Goal: Transaction & Acquisition: Purchase product/service

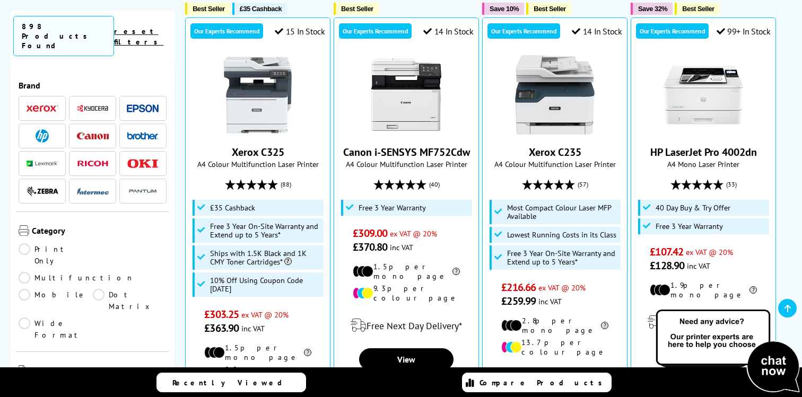
scroll to position [299, 0]
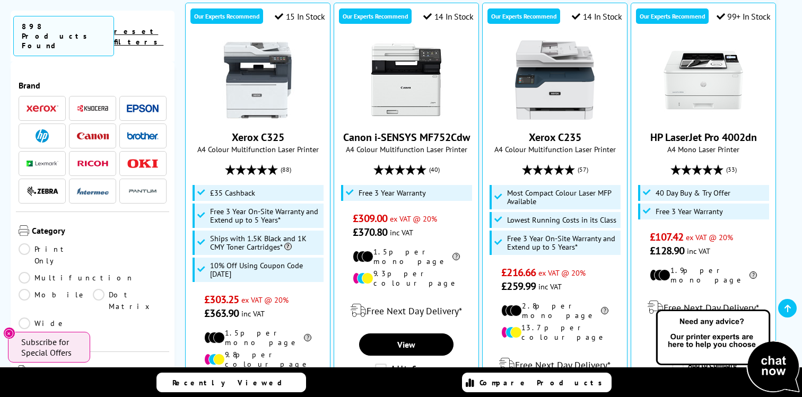
click at [143, 132] on img at bounding box center [143, 135] width 32 height 7
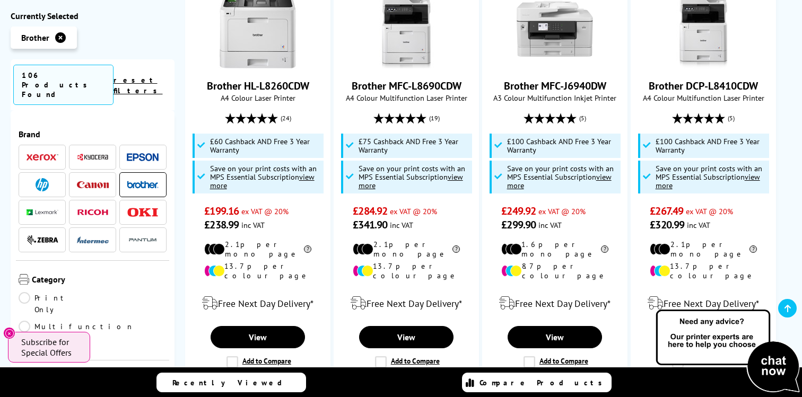
click at [25, 292] on link "Print Only" at bounding box center [56, 303] width 74 height 23
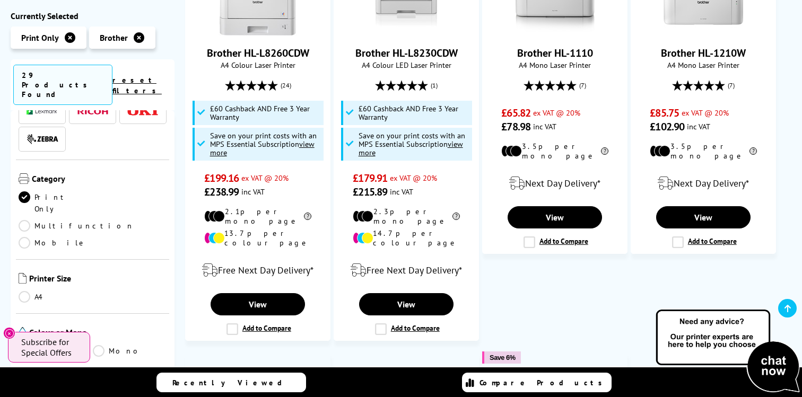
scroll to position [188, 0]
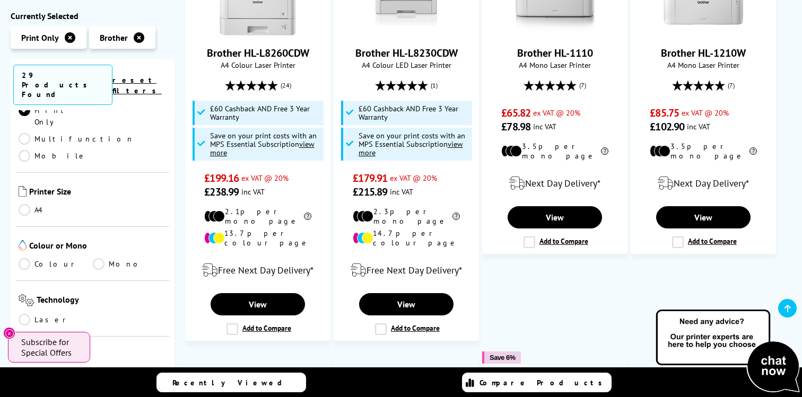
click at [22, 204] on link "A4" at bounding box center [56, 210] width 74 height 12
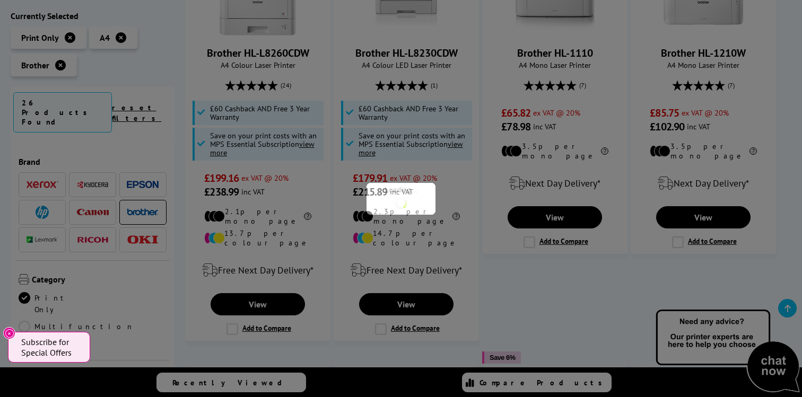
scroll to position [188, 0]
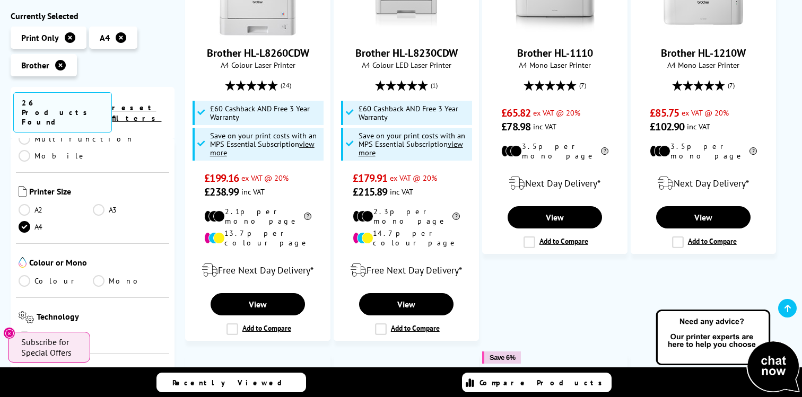
click at [96, 275] on link "Mono" at bounding box center [130, 281] width 74 height 12
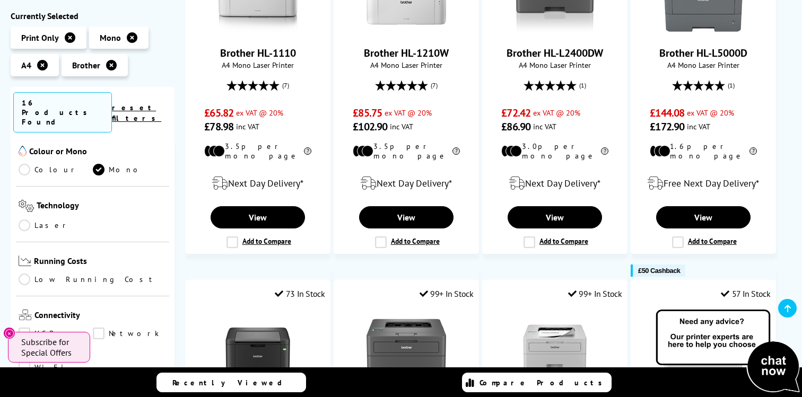
scroll to position [305, 0]
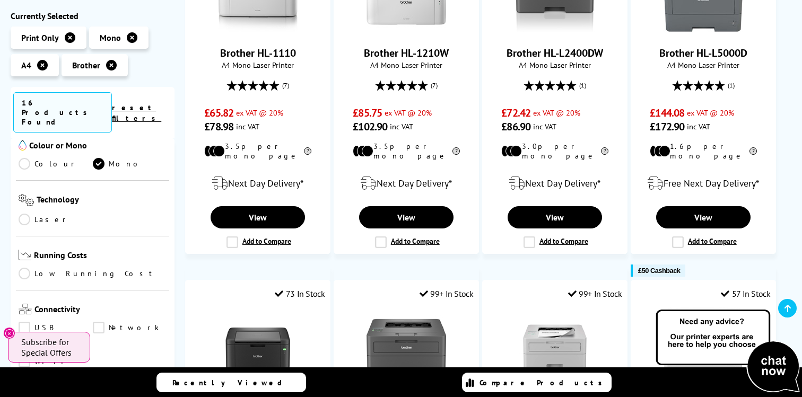
click at [27, 214] on link "Laser" at bounding box center [56, 220] width 74 height 12
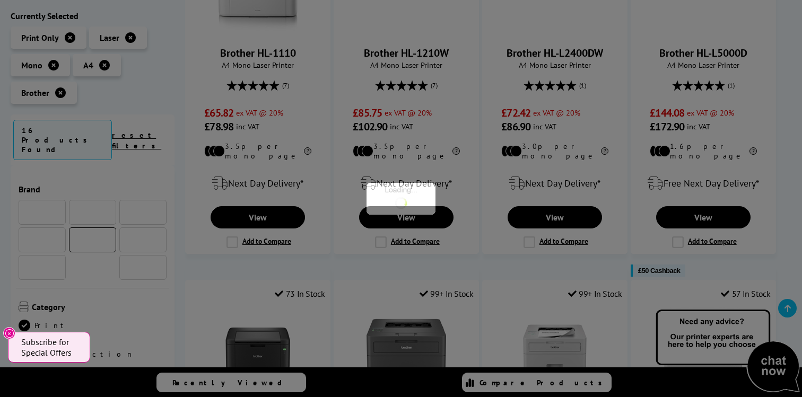
scroll to position [305, 0]
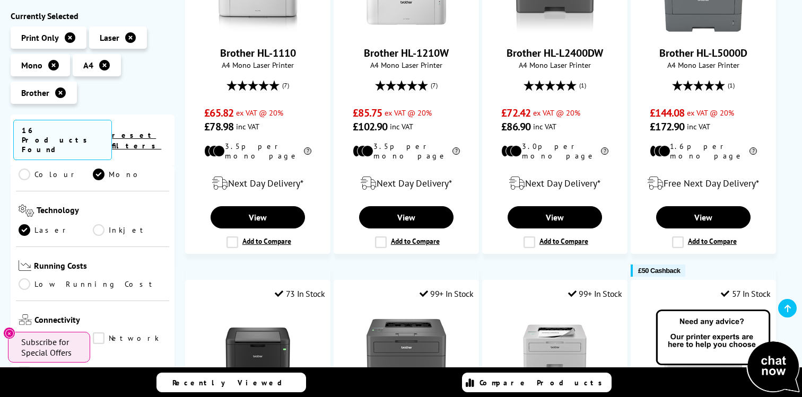
click at [20, 279] on link "Low Running Cost" at bounding box center [93, 285] width 148 height 12
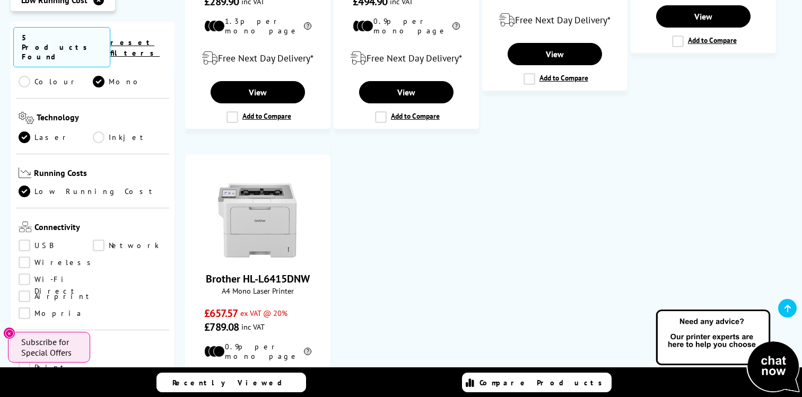
scroll to position [440, 0]
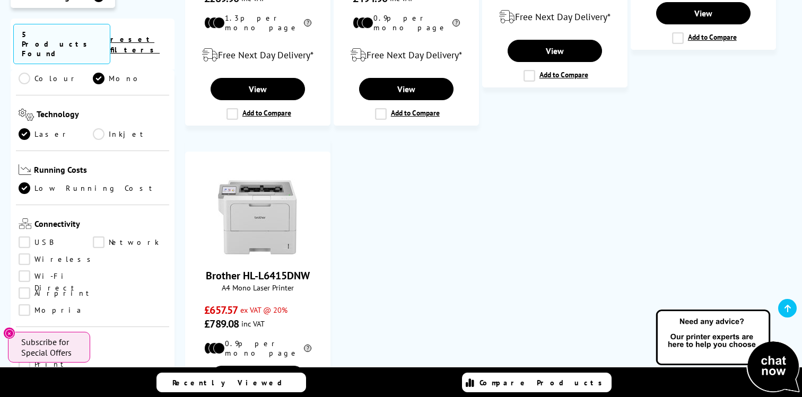
click at [23, 254] on link "Wireless" at bounding box center [58, 260] width 78 height 12
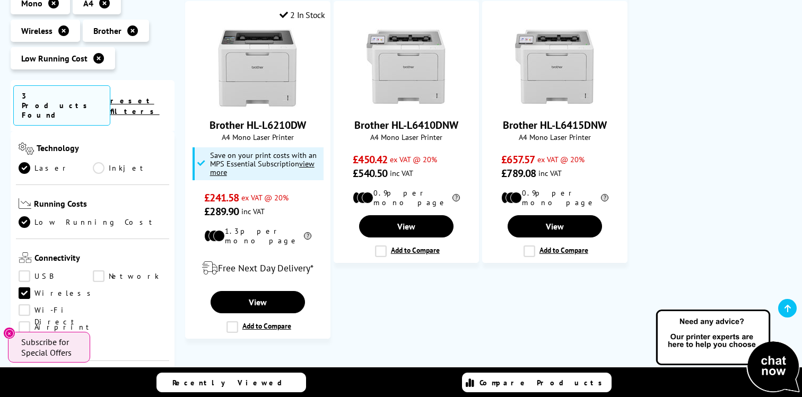
scroll to position [228, 0]
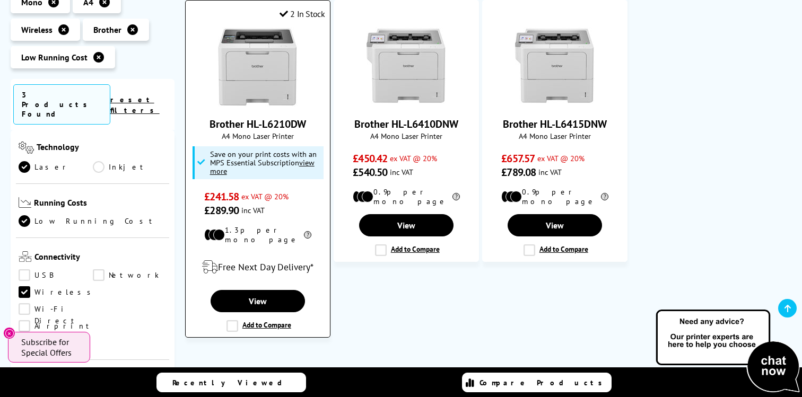
click at [256, 75] on img at bounding box center [258, 67] width 80 height 80
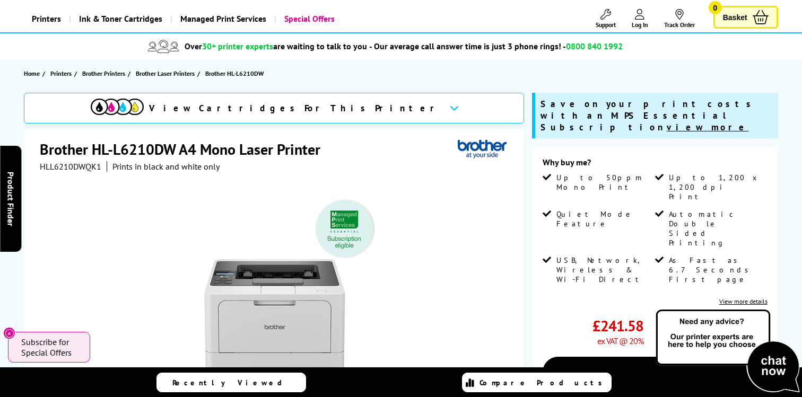
scroll to position [93, 0]
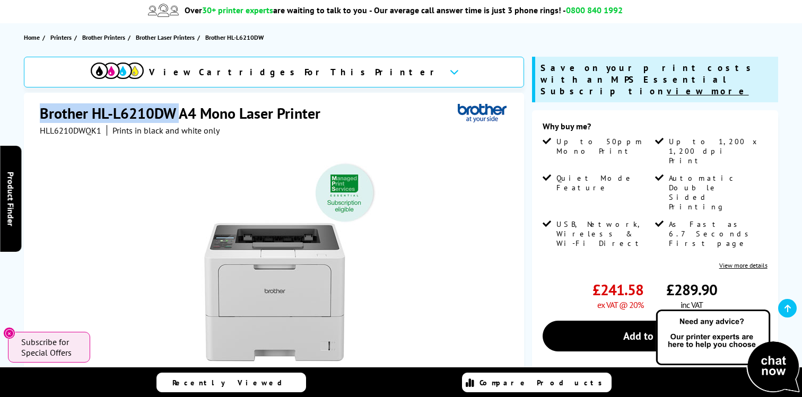
drag, startPoint x: 40, startPoint y: 112, endPoint x: 180, endPoint y: 115, distance: 140.1
click at [180, 115] on h1 "Brother HL-L6210DW A4 Mono Laser Printer" at bounding box center [185, 113] width 291 height 20
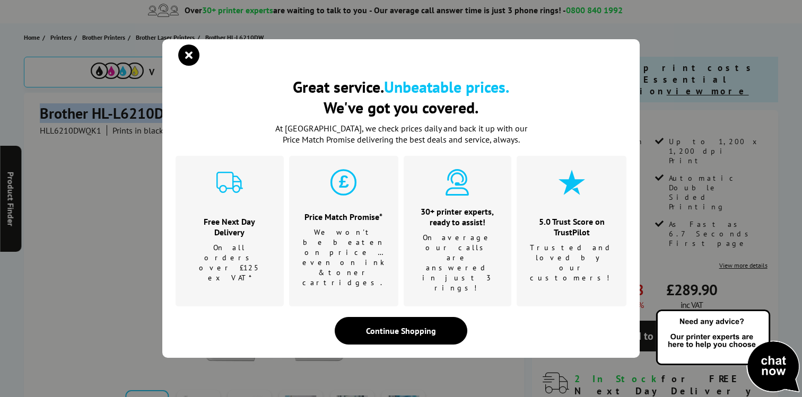
copy h1 "Brother HL-L6210DW"
click at [187, 66] on icon "close modal" at bounding box center [188, 55] width 21 height 21
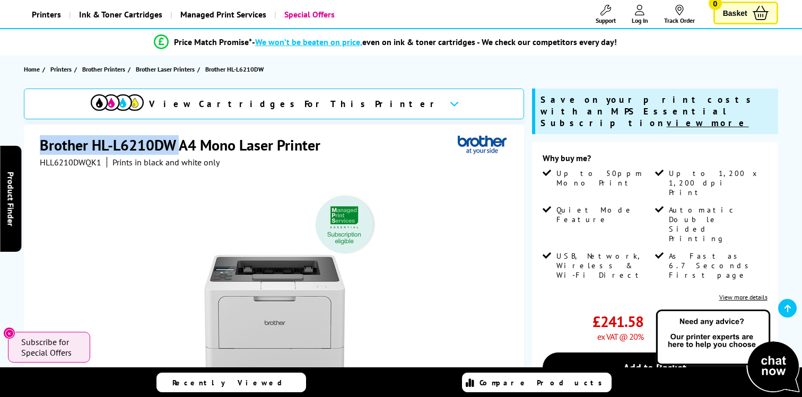
scroll to position [0, 0]
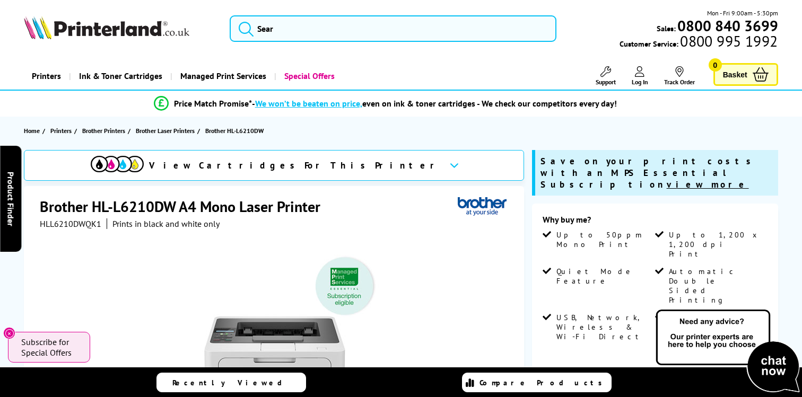
click at [67, 204] on h1 "Brother HL-L6210DW A4 Mono Laser Printer" at bounding box center [185, 207] width 291 height 20
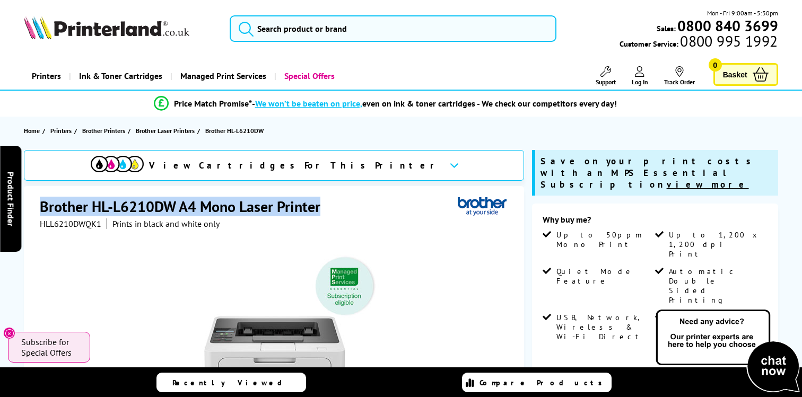
drag, startPoint x: 41, startPoint y: 204, endPoint x: 353, endPoint y: 204, distance: 312.0
click at [353, 204] on div "Brother HL-L6210DW A4 Mono Laser Printer" at bounding box center [275, 208] width 471 height 22
copy h1 "Brother HL-L6210DW A4 Mono Laser Printer"
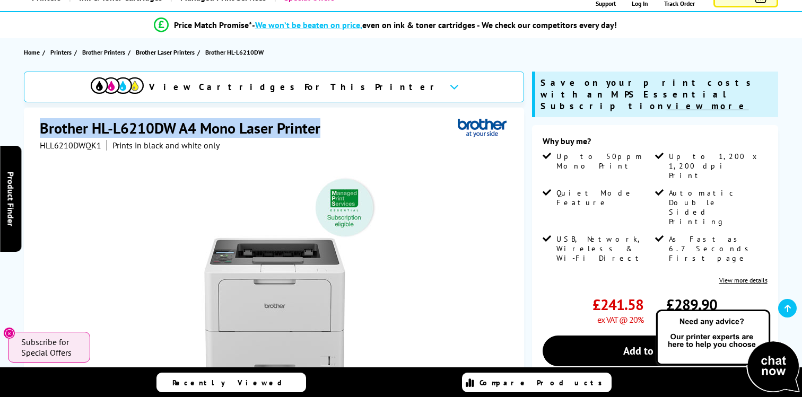
scroll to position [81, 0]
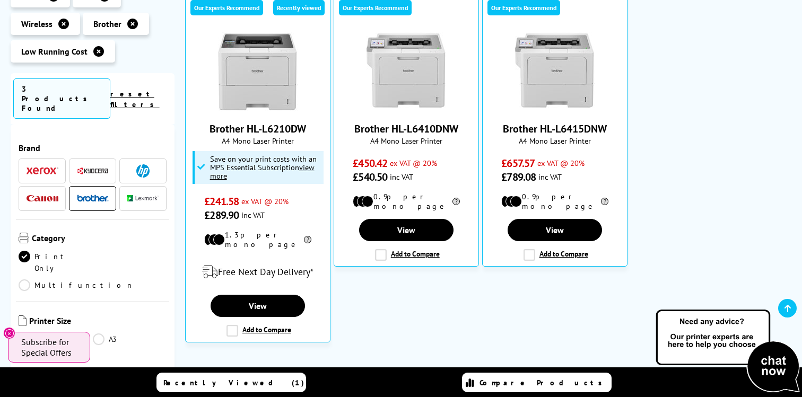
scroll to position [234, 0]
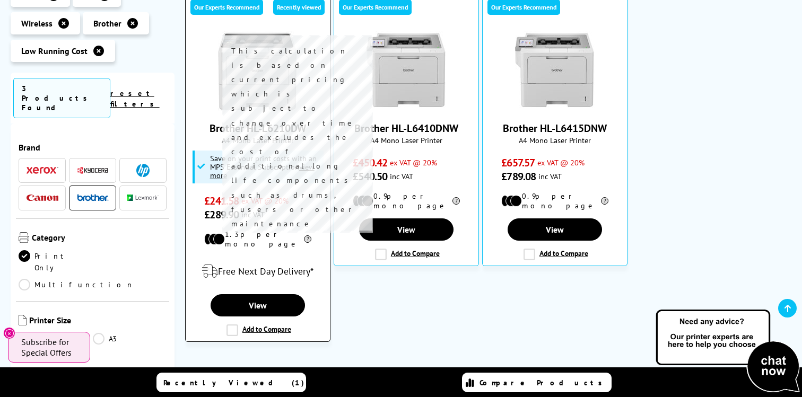
click at [302, 236] on icon at bounding box center [306, 239] width 9 height 7
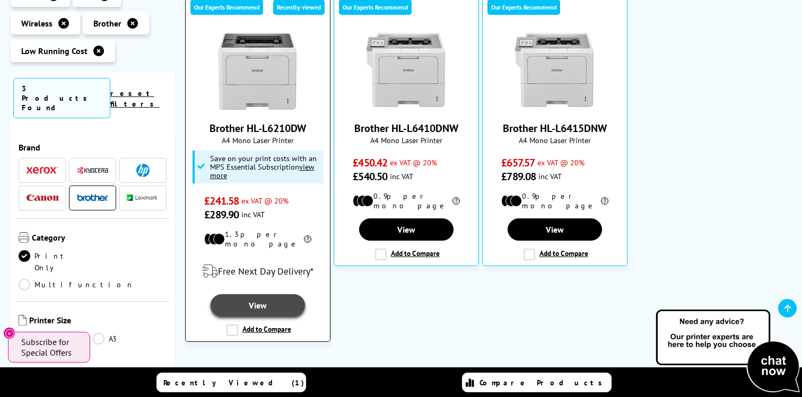
click at [244, 303] on link "View" at bounding box center [258, 305] width 94 height 22
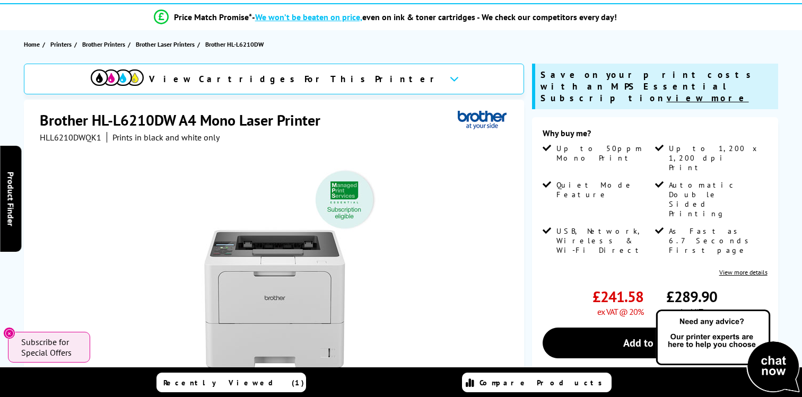
scroll to position [41, 0]
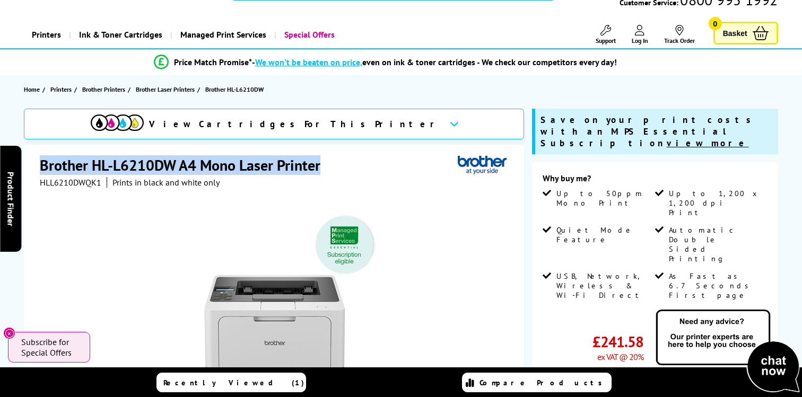
drag, startPoint x: 39, startPoint y: 162, endPoint x: 358, endPoint y: 176, distance: 319.1
click at [358, 176] on div "Brother HL-L6210DW A4 Mono Laser Printer HLL6210DWQK1 Prints in black and white…" at bounding box center [274, 373] width 500 height 457
copy h1 "Brother HL-L6210DW A4 Mono Laser Printer"
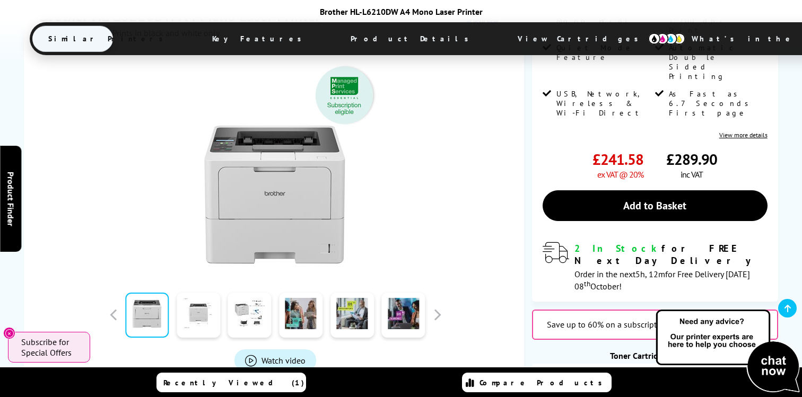
scroll to position [231, 0]
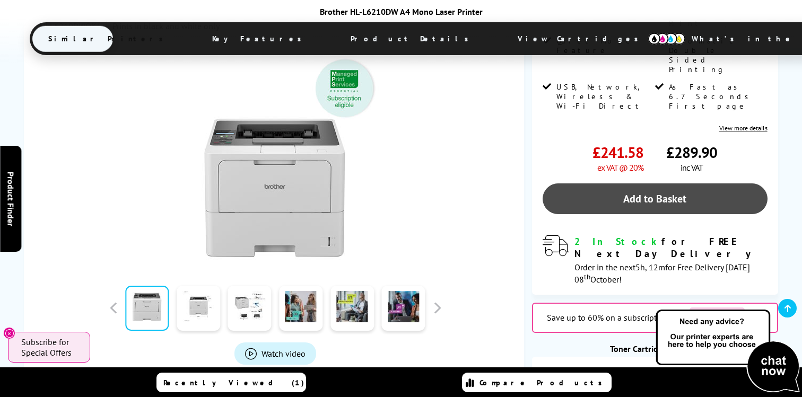
click at [636, 184] on link "Add to Basket" at bounding box center [655, 199] width 225 height 31
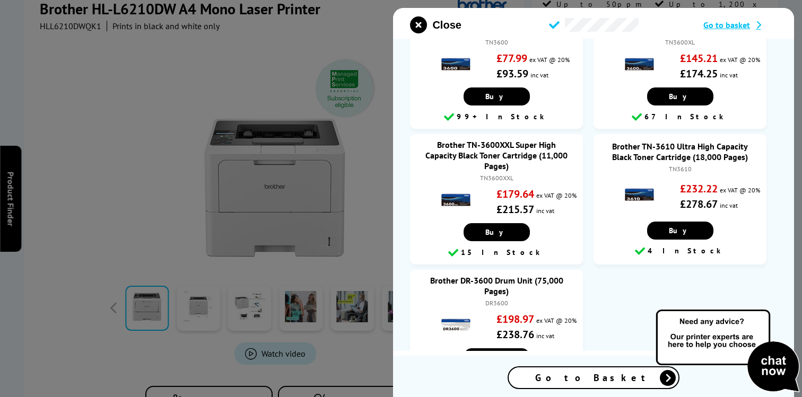
scroll to position [62, 0]
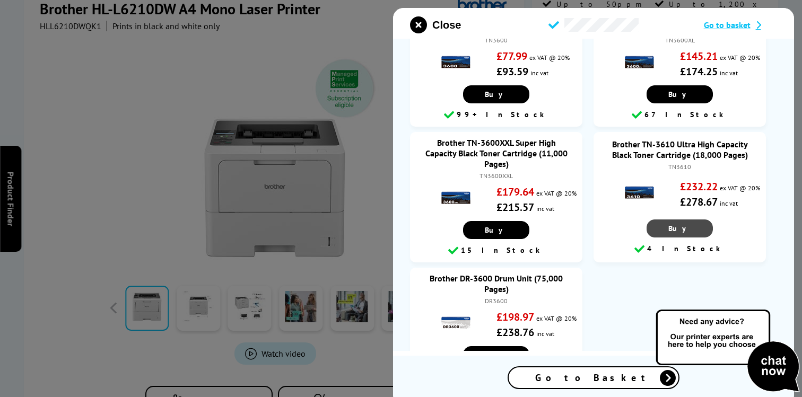
click at [677, 225] on span "Buy" at bounding box center [679, 229] width 23 height 10
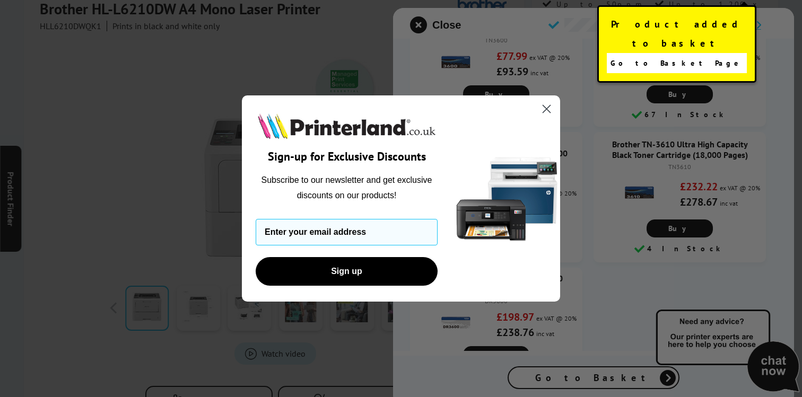
click at [545, 106] on circle "Close dialog" at bounding box center [547, 109] width 18 height 18
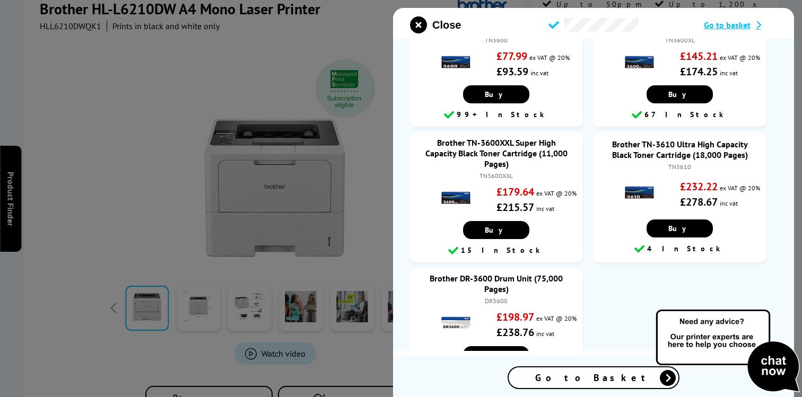
click at [733, 25] on span "Go to basket" at bounding box center [727, 25] width 47 height 11
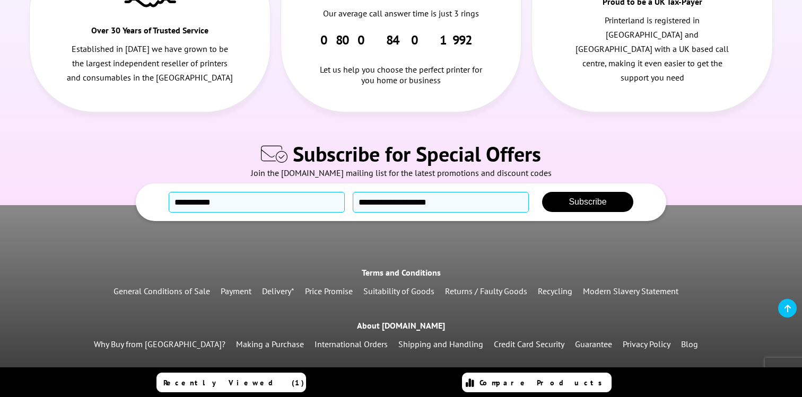
scroll to position [1044, 0]
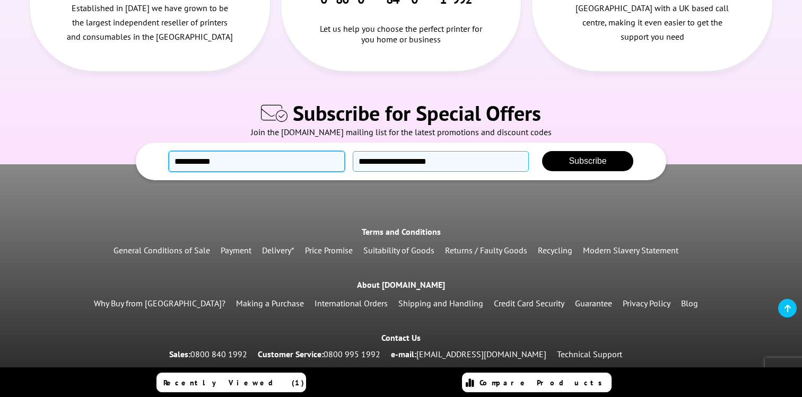
click at [212, 151] on input "text" at bounding box center [257, 161] width 176 height 21
type input "********"
click at [370, 151] on input "email" at bounding box center [441, 161] width 176 height 21
type input "**********"
click at [594, 157] on span "Subscribe" at bounding box center [588, 161] width 38 height 9
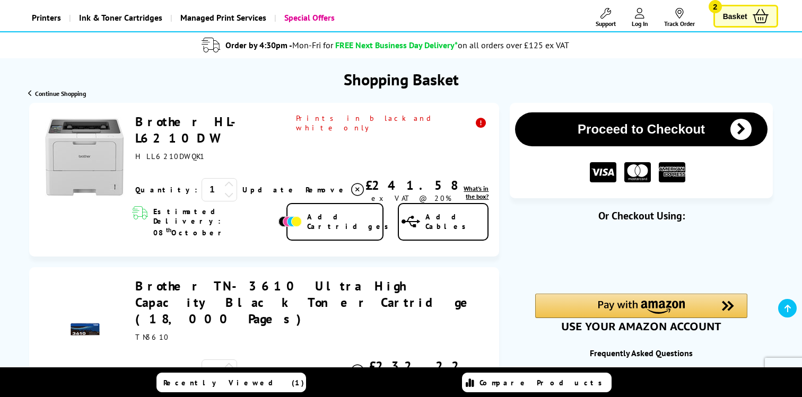
scroll to position [19, 0]
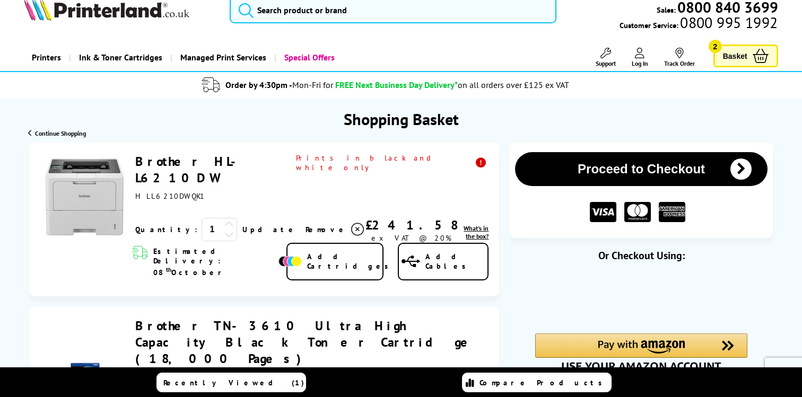
click at [671, 171] on button "Proceed to Checkout" at bounding box center [641, 169] width 252 height 34
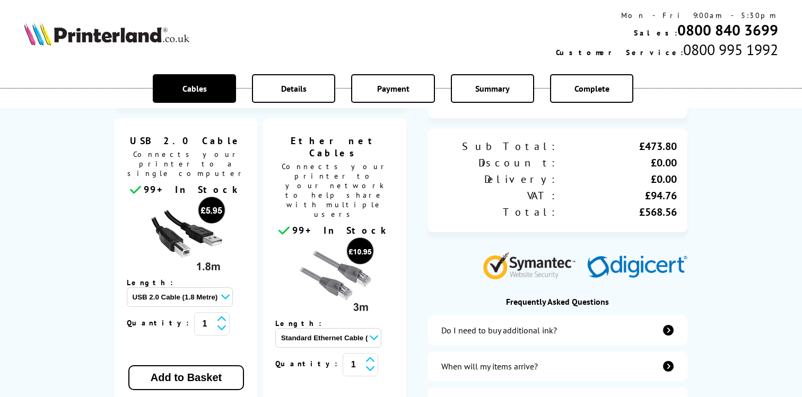
scroll to position [231, 0]
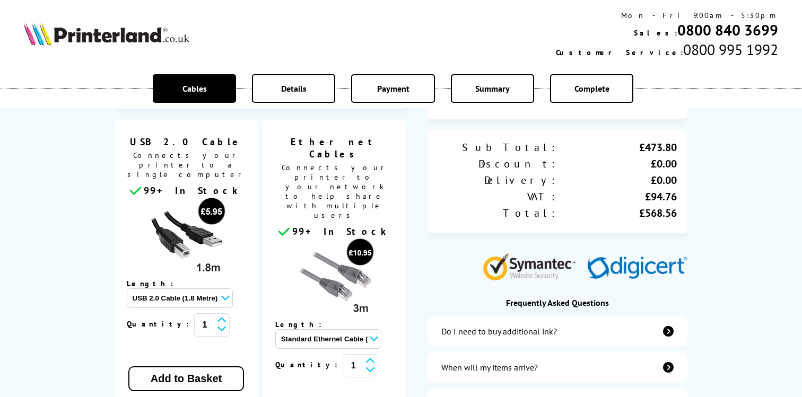
click at [381, 329] on select "Standard Ethernet Cable (3 Metre) - £10.95 Standard Ethernet Cable (5 Metre) - …" at bounding box center [328, 339] width 106 height 20
select select "114254"
click at [311, 329] on select "Standard Ethernet Cable (3 Metre) - £10.95 Standard Ethernet Cable (5 Metre) - …" at bounding box center [328, 339] width 106 height 20
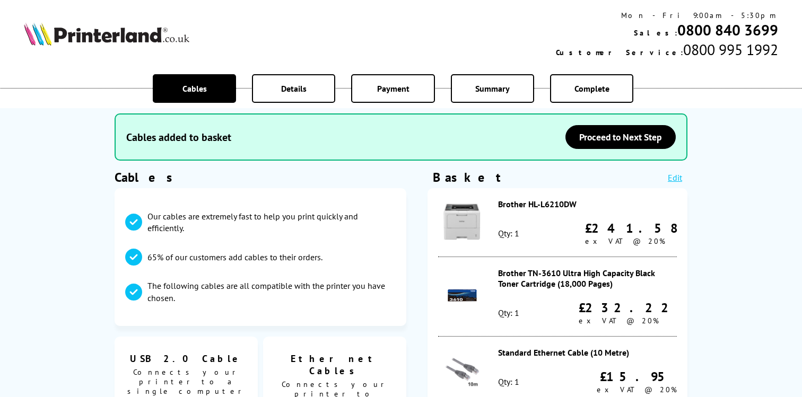
scroll to position [0, 0]
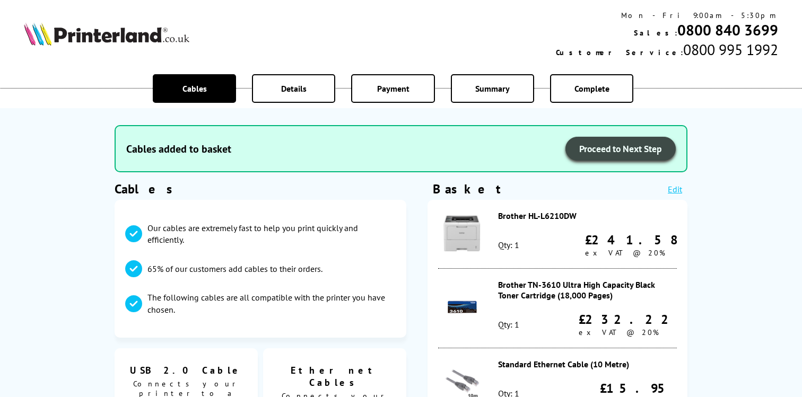
click at [628, 151] on span "Proceed to Next Step" at bounding box center [620, 149] width 83 height 12
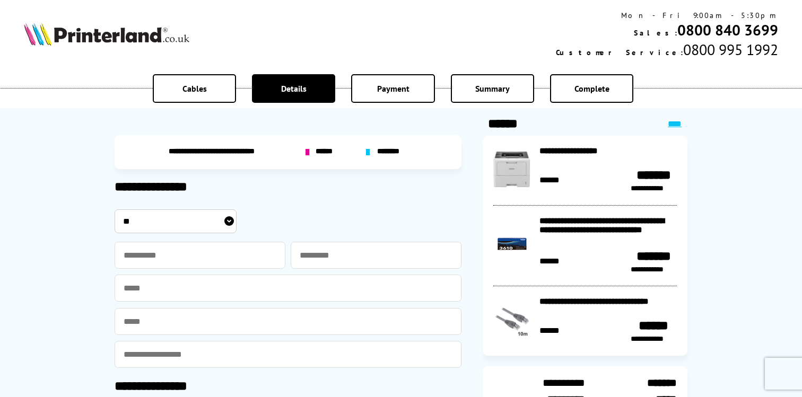
click at [230, 220] on select "** *** **** **" at bounding box center [176, 222] width 122 height 24
click at [115, 210] on select "** *** **** **" at bounding box center [176, 222] width 122 height 24
click at [229, 219] on select "** *** **** **" at bounding box center [176, 222] width 122 height 24
select select "****"
click at [115, 210] on select "** *** **** **" at bounding box center [176, 222] width 122 height 24
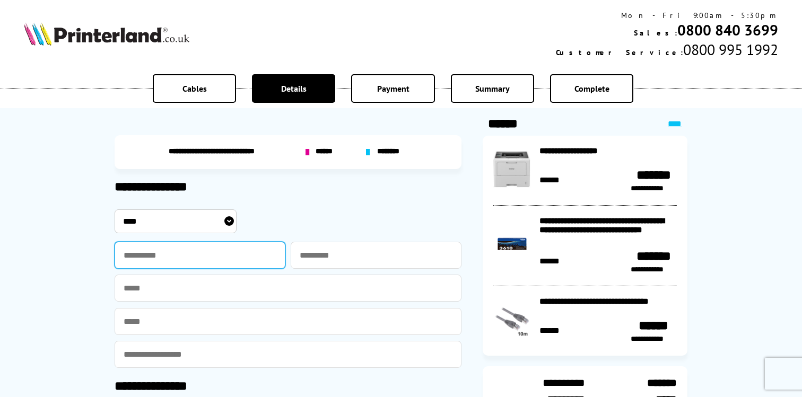
click at [135, 259] on input "text" at bounding box center [200, 255] width 171 height 27
type input "********"
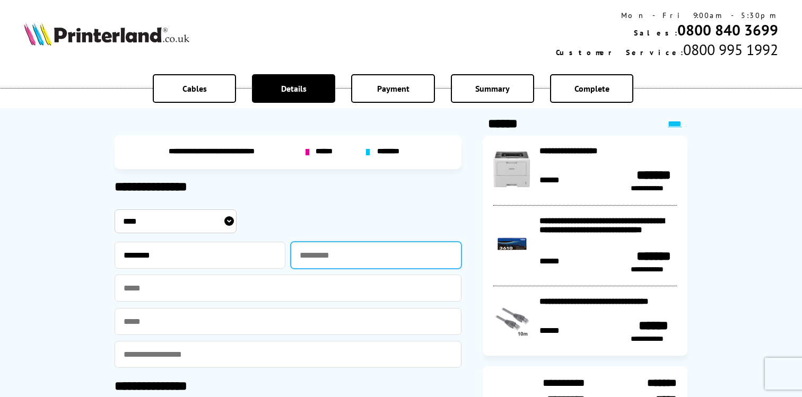
click at [349, 257] on input "text" at bounding box center [376, 255] width 171 height 27
type input "*****"
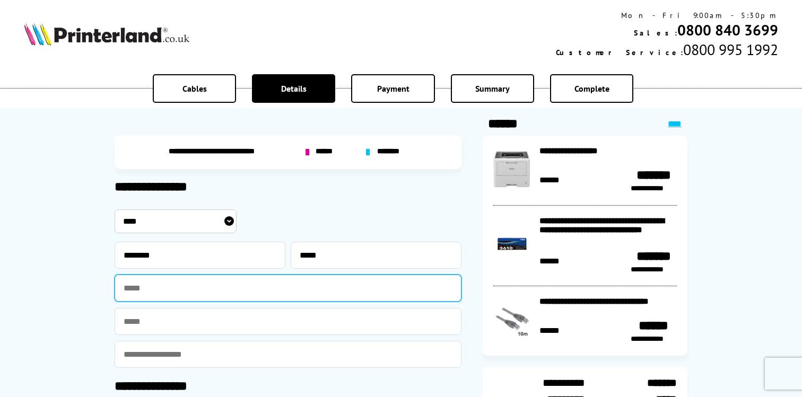
click at [162, 292] on input "text" at bounding box center [288, 288] width 347 height 27
type input "**********"
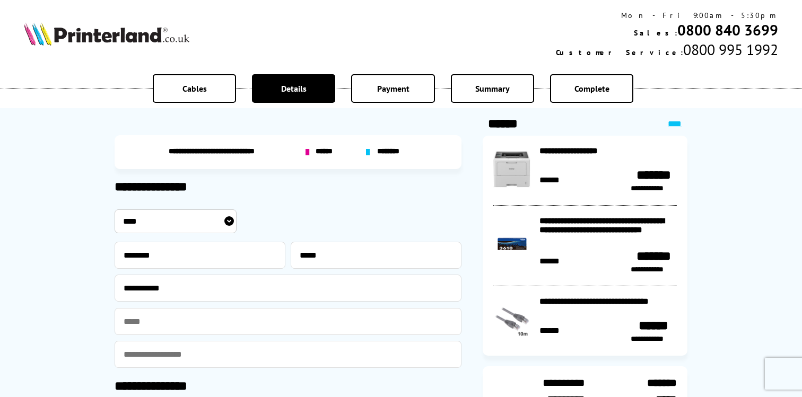
click at [142, 329] on input "email" at bounding box center [288, 321] width 347 height 27
type input "*"
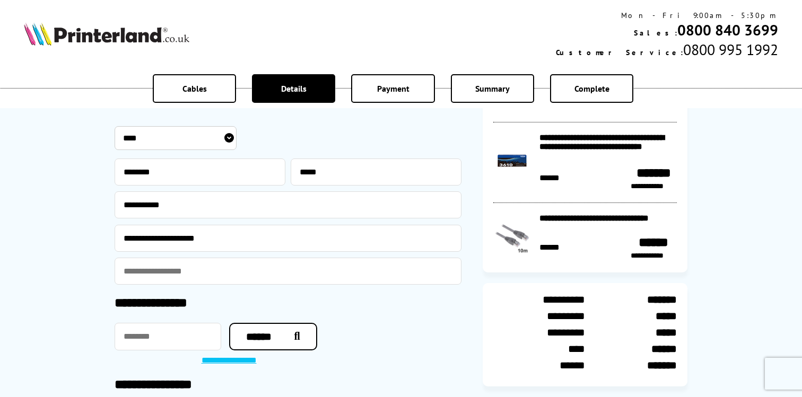
scroll to position [97, 0]
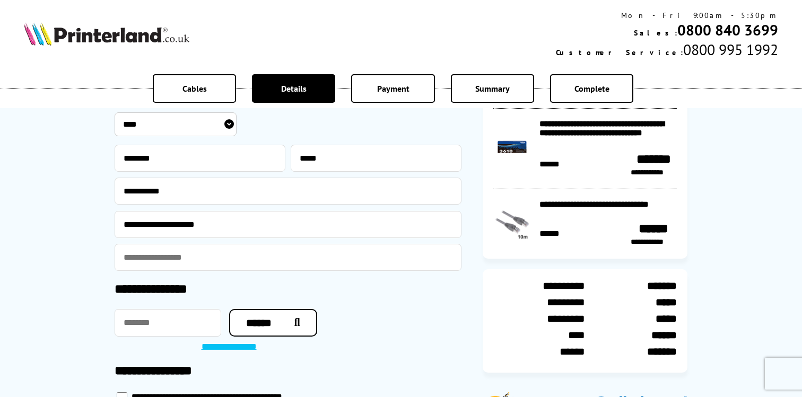
type input "**********"
click at [153, 263] on input "email" at bounding box center [288, 257] width 347 height 27
type input "**********"
click at [136, 325] on input "text" at bounding box center [168, 323] width 107 height 28
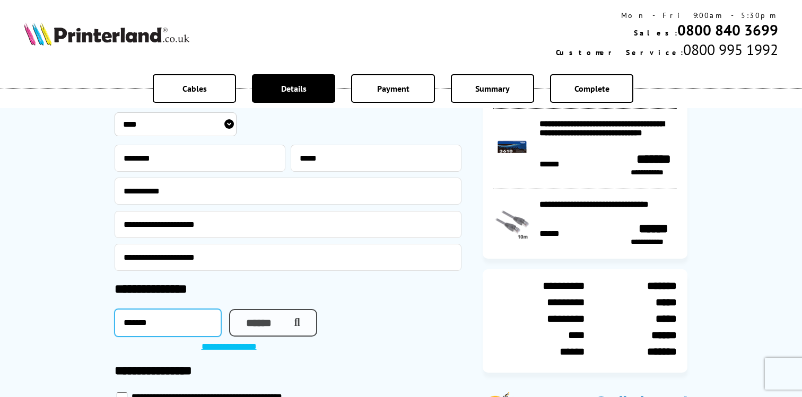
type input "*******"
click at [273, 318] on button "******" at bounding box center [273, 323] width 88 height 28
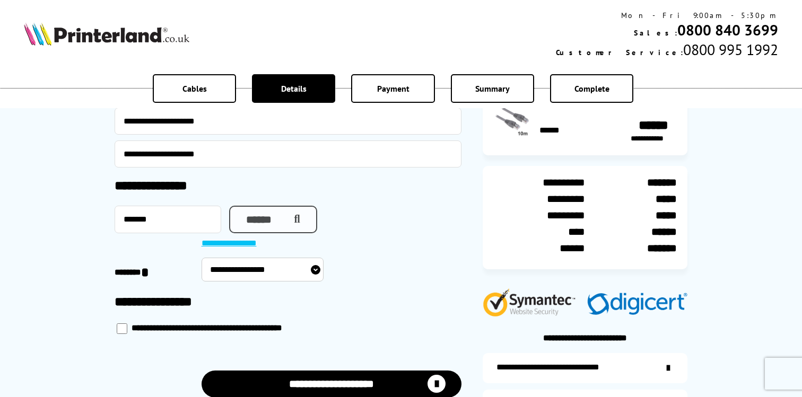
scroll to position [237, 0]
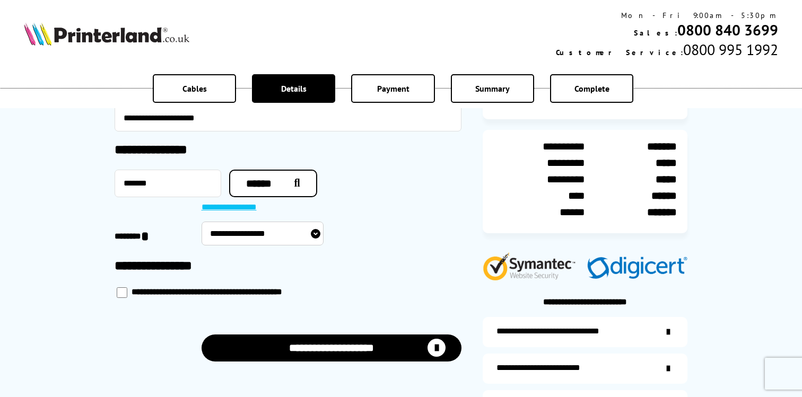
click at [317, 232] on select "**********" at bounding box center [263, 234] width 122 height 24
select select "**********"
click at [202, 222] on select "**********" at bounding box center [263, 234] width 122 height 24
select select "**********"
type input "******"
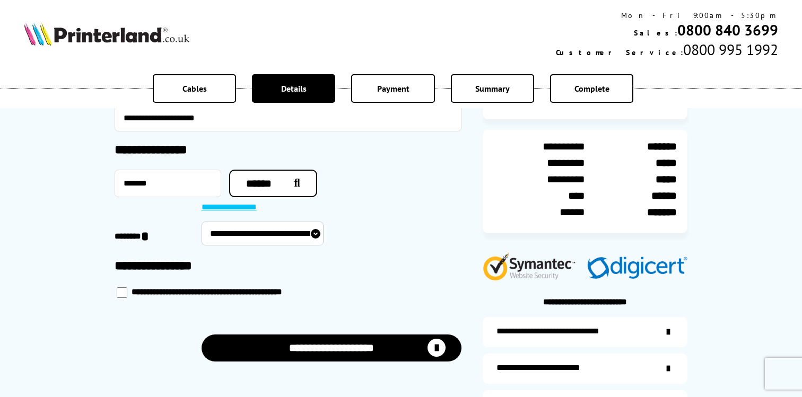
type input "**********"
type input "******"
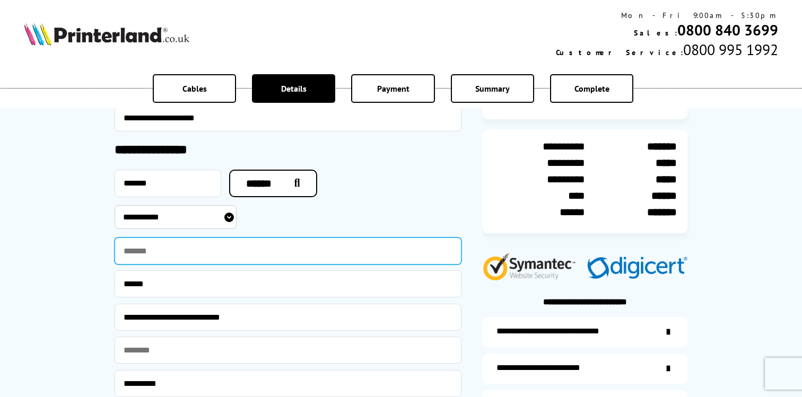
click at [145, 250] on input "text" at bounding box center [288, 251] width 347 height 27
type input "*********"
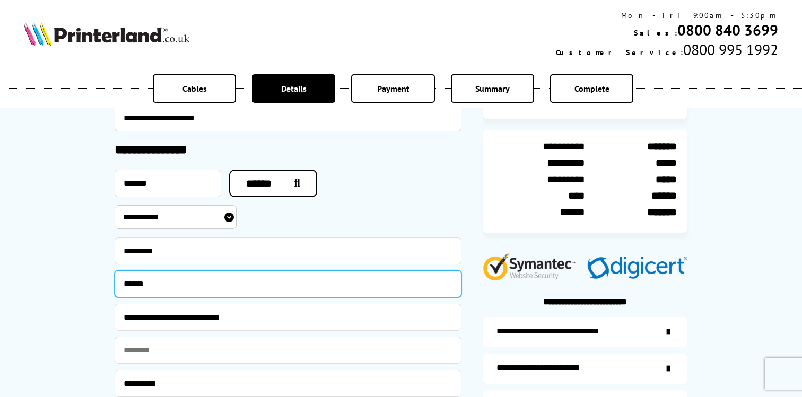
click at [160, 281] on input "******" at bounding box center [288, 284] width 347 height 27
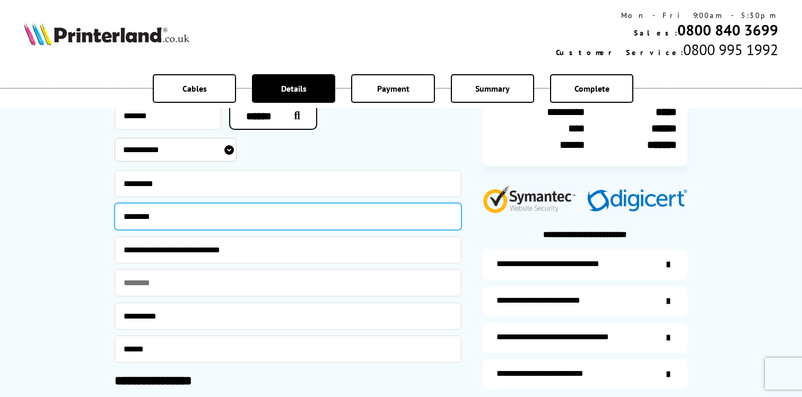
scroll to position [317, 0]
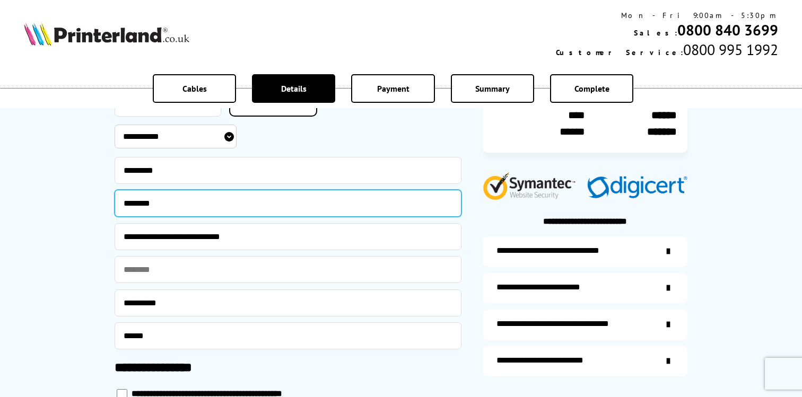
type input "********"
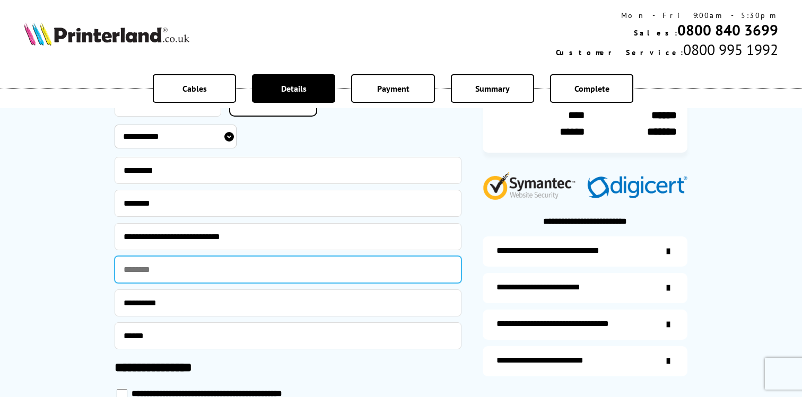
click at [149, 264] on input "text" at bounding box center [288, 269] width 347 height 27
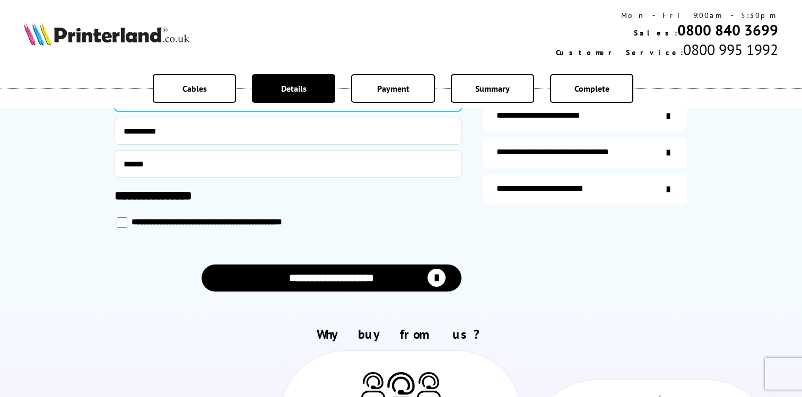
scroll to position [492, 0]
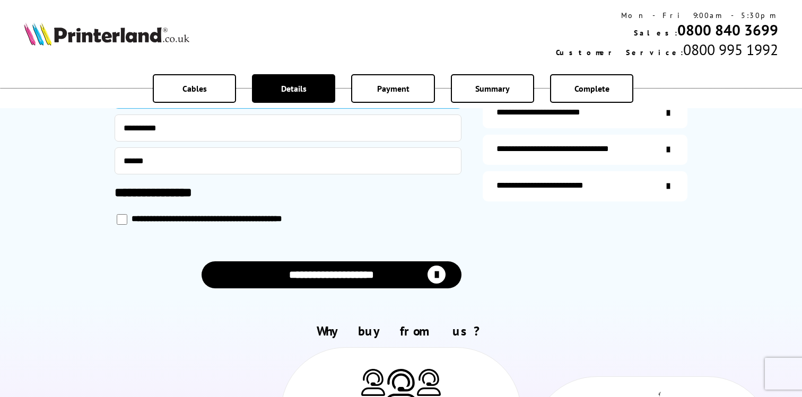
type input "**********"
click at [371, 274] on button "**********" at bounding box center [332, 275] width 260 height 27
select select "**********"
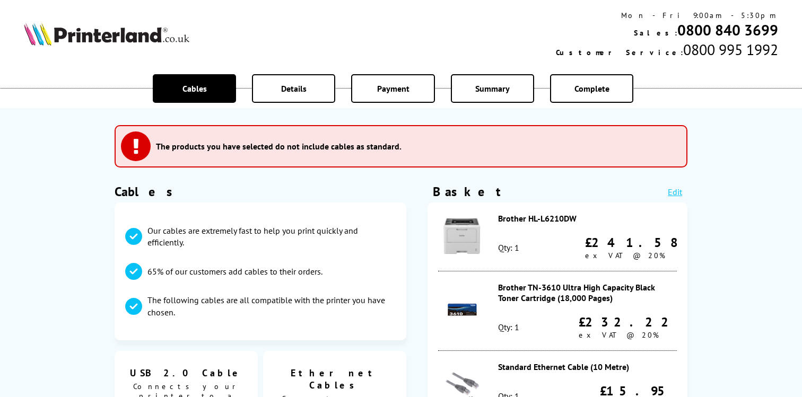
select select
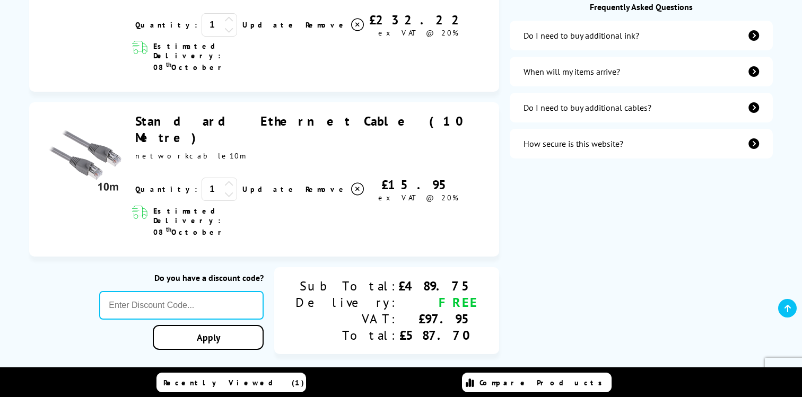
scroll to position [413, 0]
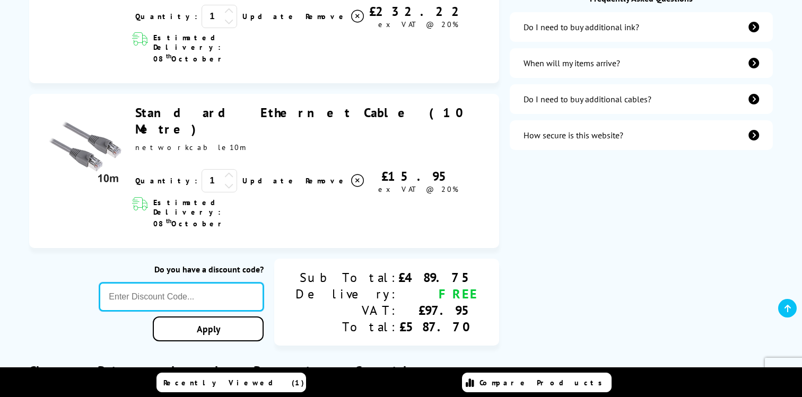
click at [189, 283] on input "text" at bounding box center [181, 297] width 164 height 29
paste input "WELCOME5"
type input "WELCOME5"
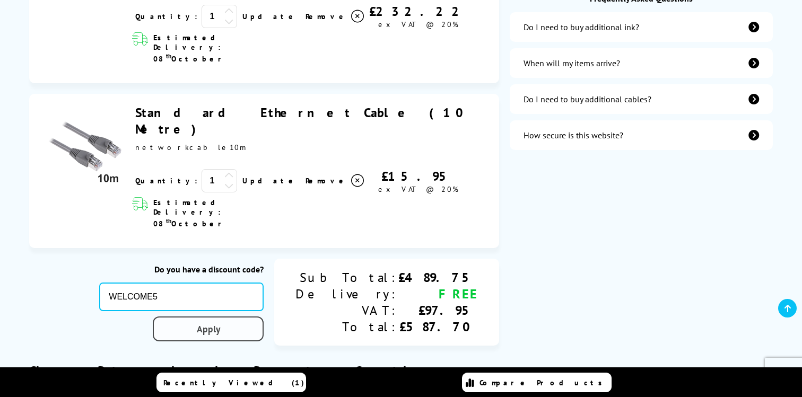
click at [273, 248] on div "Proceed to Checkout Shopping Basket 1 Update 1" at bounding box center [401, 176] width 802 height 857
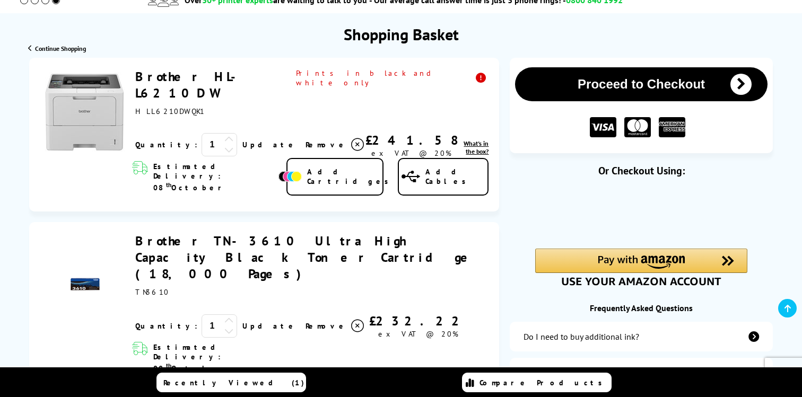
scroll to position [82, 0]
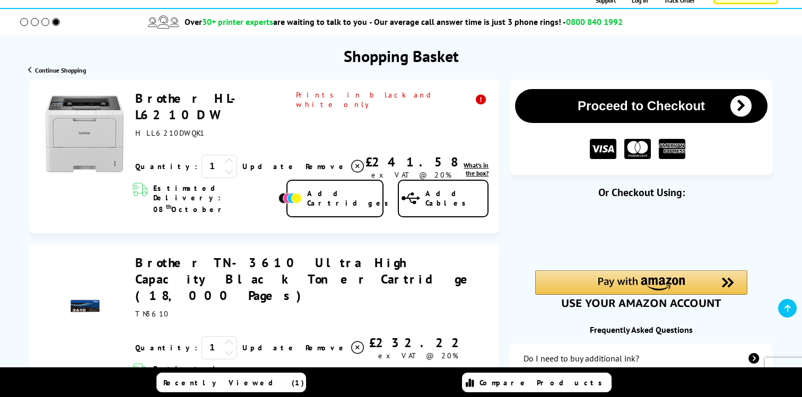
click at [193, 100] on link "Brother HL-L6210DW" at bounding box center [191, 106] width 112 height 33
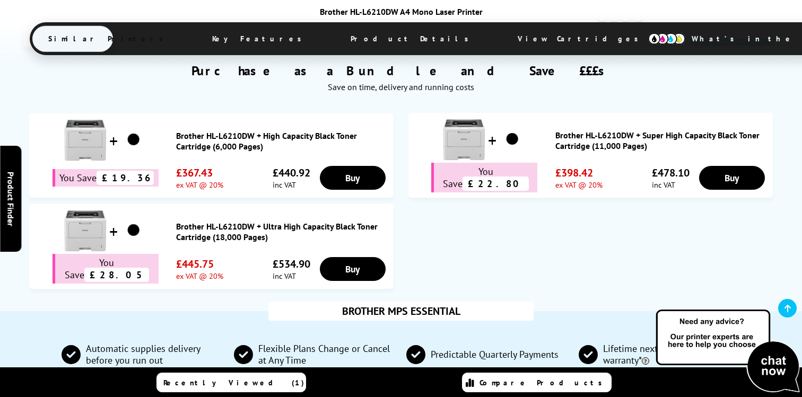
scroll to position [631, 0]
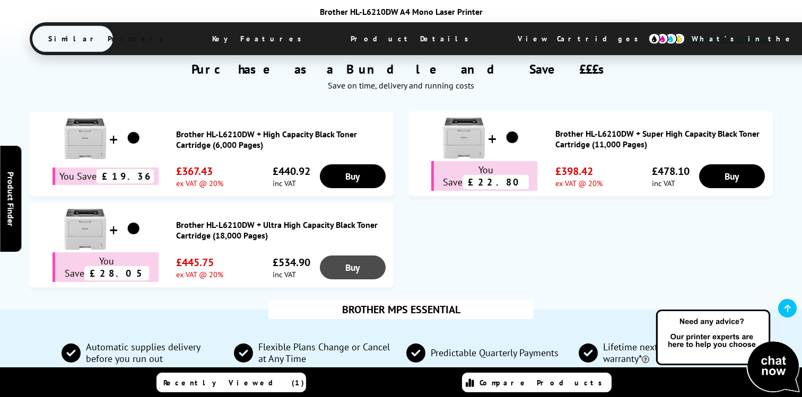
click at [350, 256] on link "Buy" at bounding box center [353, 268] width 66 height 24
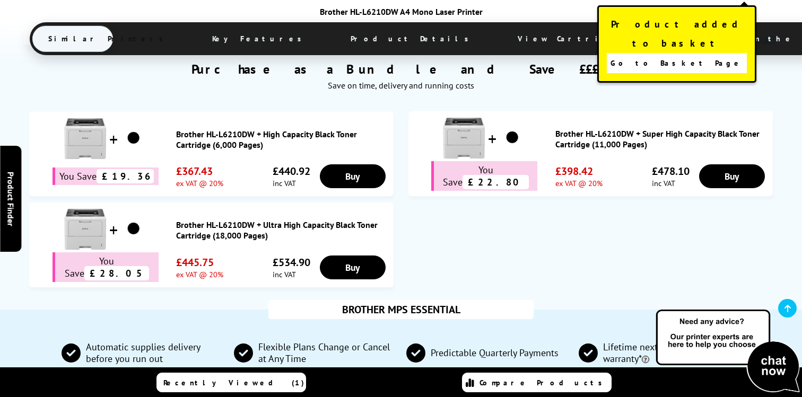
click at [670, 56] on span "Go to Basket Page" at bounding box center [677, 63] width 132 height 15
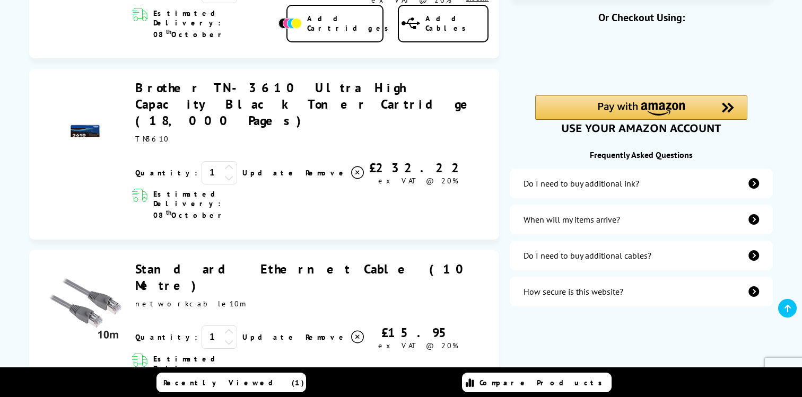
scroll to position [229, 0]
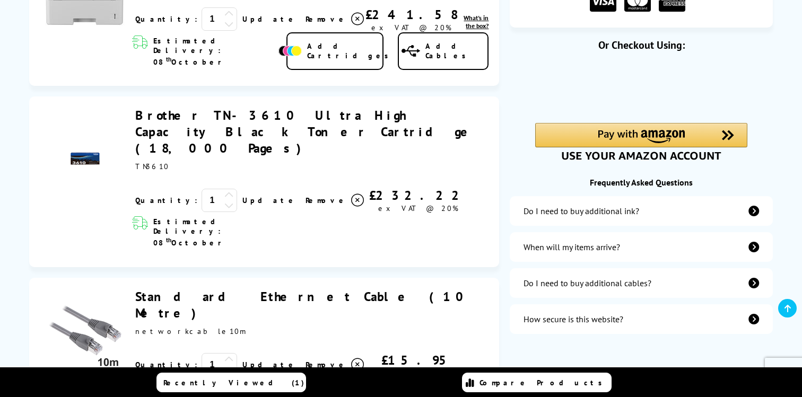
click at [351, 194] on icon at bounding box center [357, 200] width 13 height 13
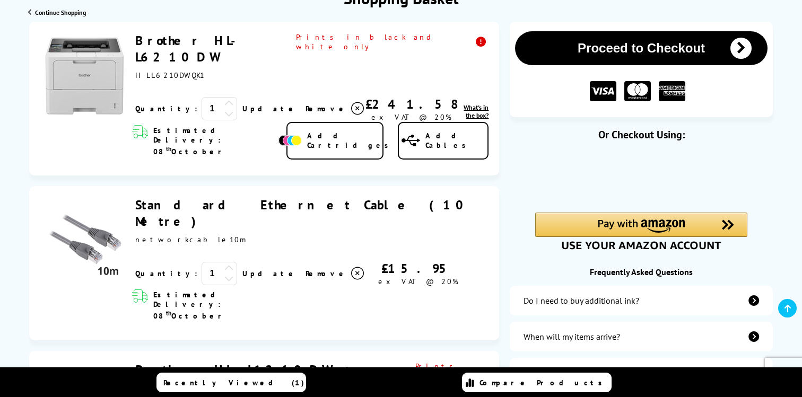
scroll to position [143, 0]
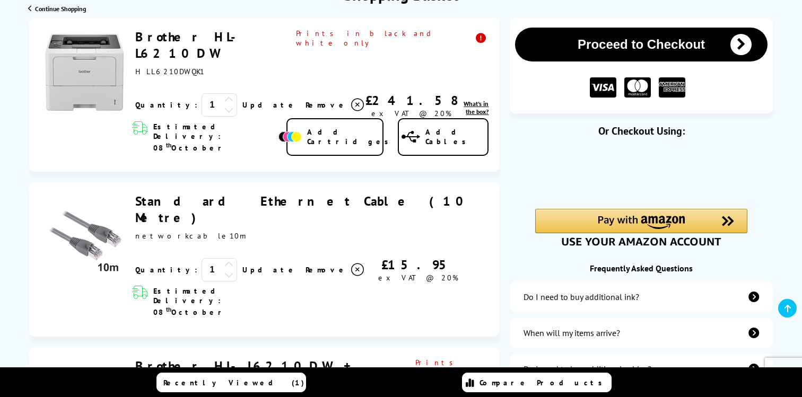
click at [351, 99] on icon at bounding box center [357, 105] width 13 height 13
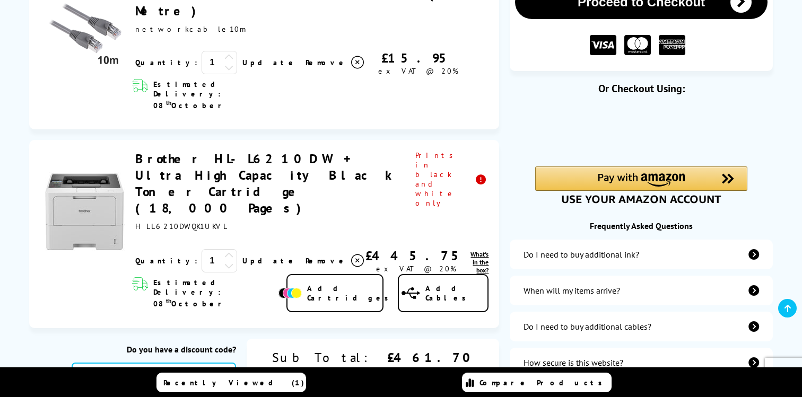
scroll to position [233, 0]
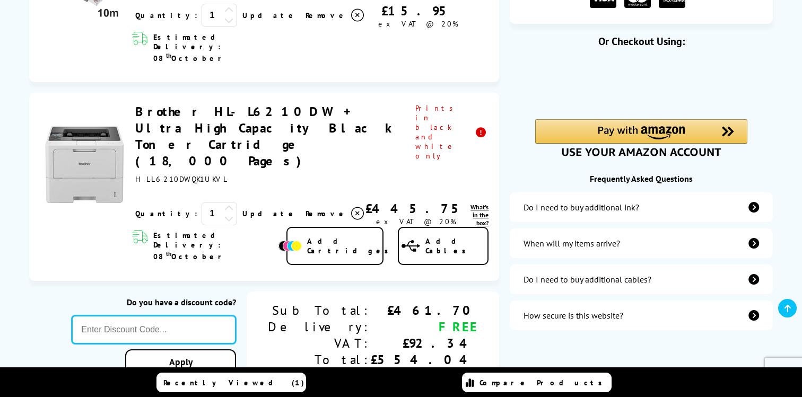
click at [177, 316] on input "text" at bounding box center [154, 330] width 164 height 29
paste input "WELCOME5"
type input "WELCOME5"
click at [231, 294] on div "Proceed to Checkout Shopping Basket ex VAT @ 20% 1 Update ex VAT @ 20%" at bounding box center [401, 153] width 802 height 451
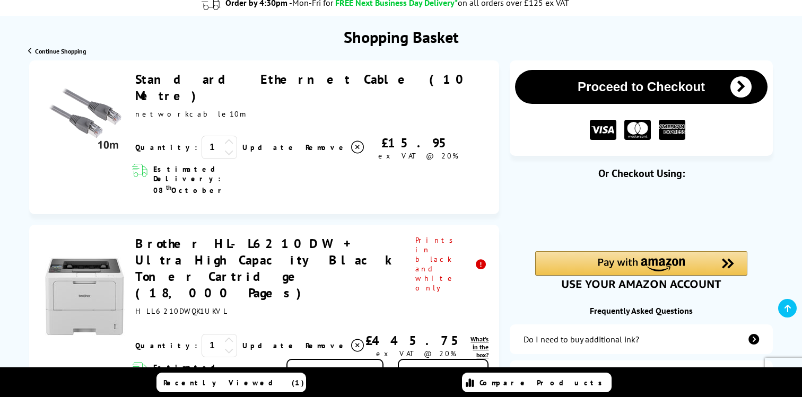
scroll to position [78, 0]
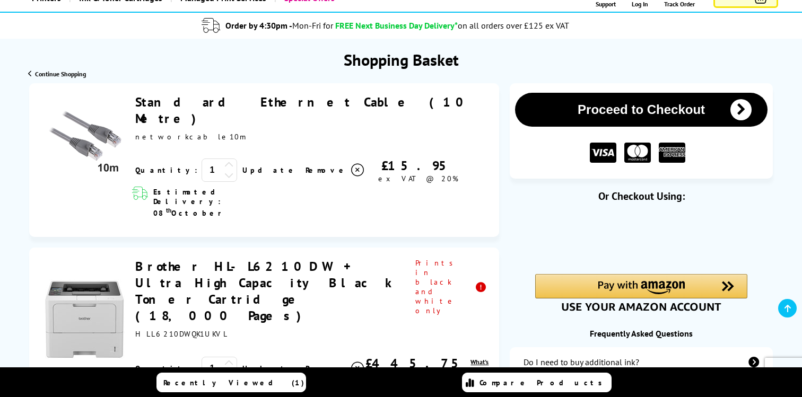
click at [224, 258] on link "Brother HL-L6210DW + Ultra High Capacity Black Toner Cartridge (18,000 Pages)" at bounding box center [266, 291] width 263 height 66
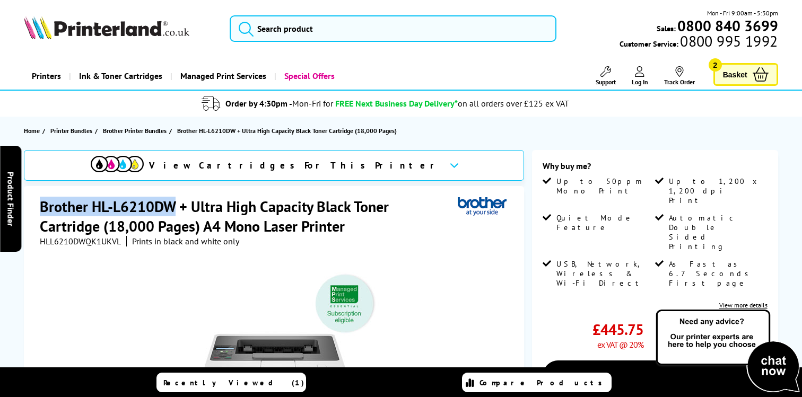
drag, startPoint x: 176, startPoint y: 207, endPoint x: 41, endPoint y: 207, distance: 134.2
click at [41, 207] on h1 "Brother HL-L6210DW + Ultra High Capacity Black Toner Cartridge (18,000 Pages) A…" at bounding box center [249, 216] width 418 height 39
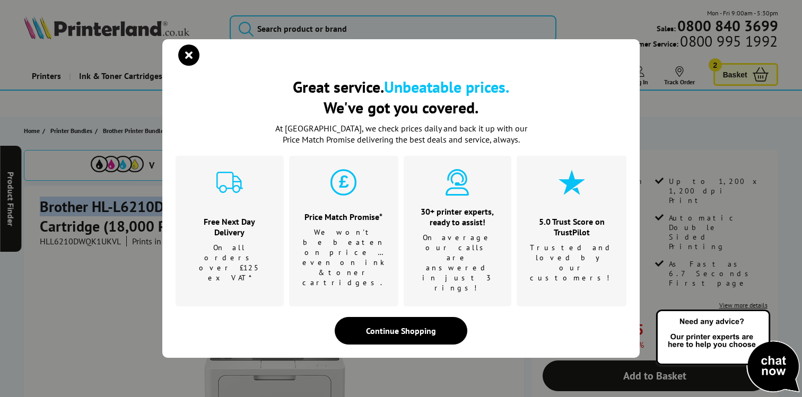
copy h1 "Brother HL-L6210DW"
click at [192, 66] on icon "close modal" at bounding box center [188, 55] width 21 height 21
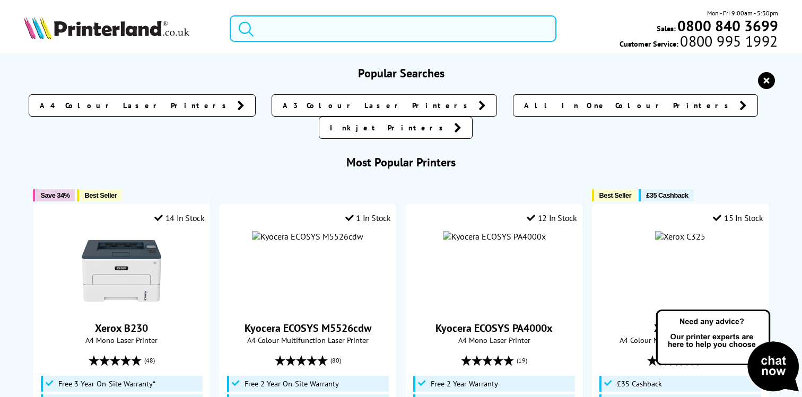
click at [271, 29] on input "search" at bounding box center [393, 28] width 327 height 27
paste input "Brother HL-L6210DW"
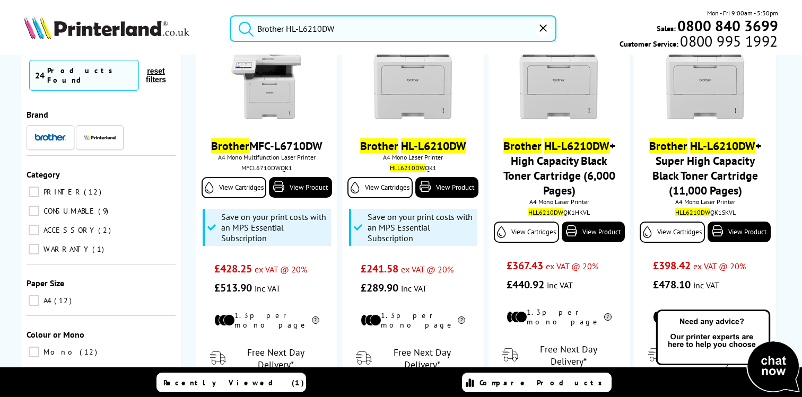
scroll to position [159, 0]
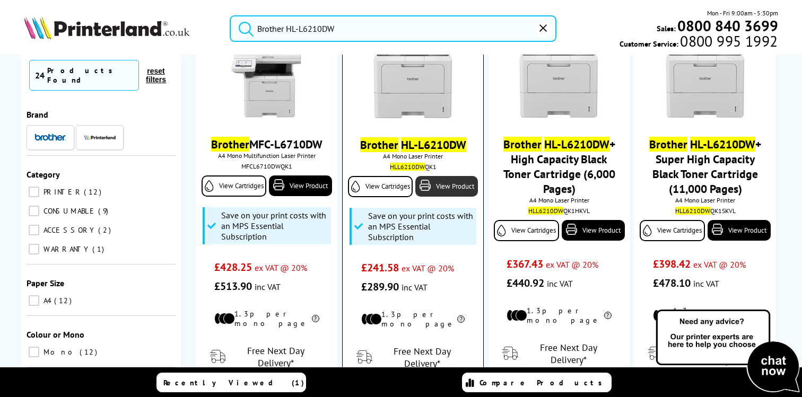
type input "Brother HL-L6210DW"
click at [442, 193] on link "View Product" at bounding box center [446, 186] width 63 height 21
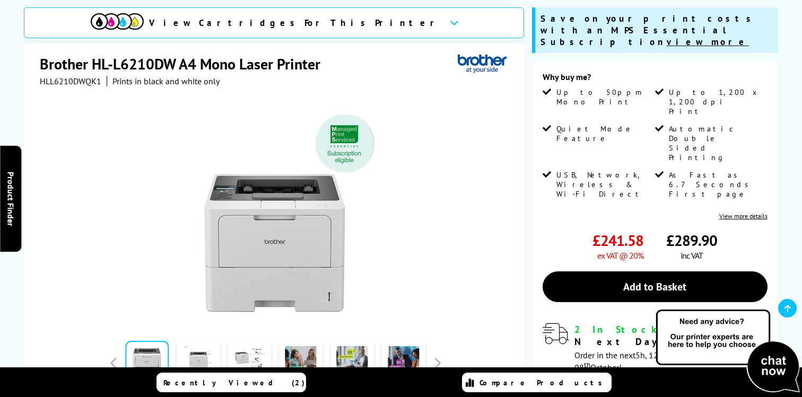
scroll to position [144, 0]
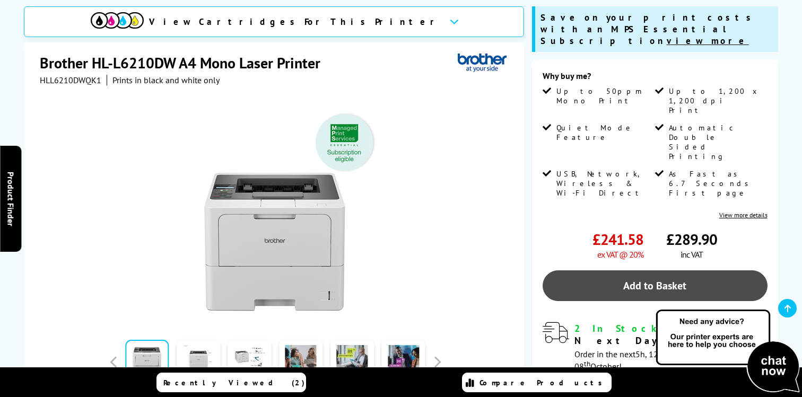
click at [631, 271] on link "Add to Basket" at bounding box center [655, 286] width 225 height 31
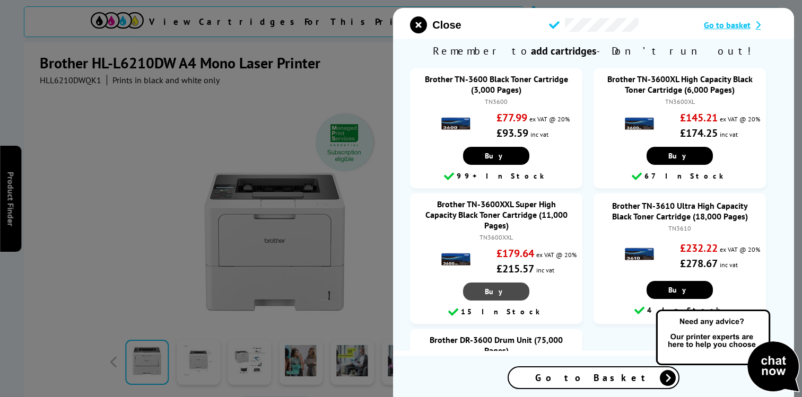
click at [498, 287] on span "Buy" at bounding box center [496, 292] width 23 height 10
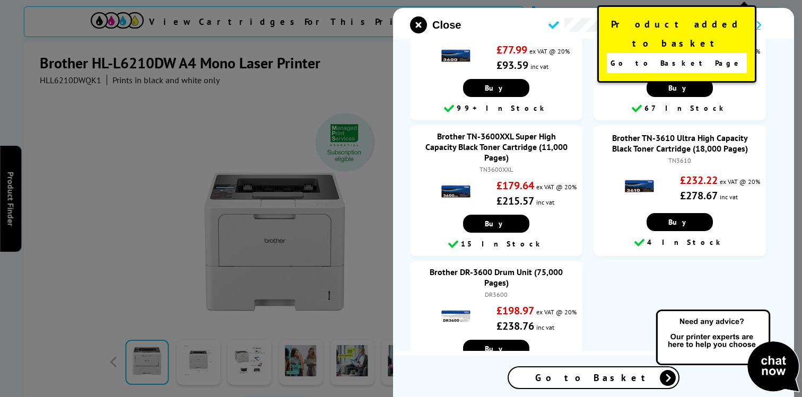
scroll to position [113, 0]
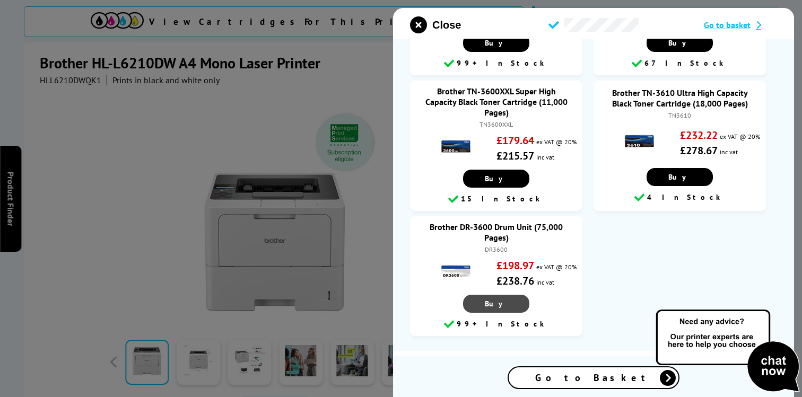
click at [496, 299] on span "Buy" at bounding box center [496, 304] width 23 height 10
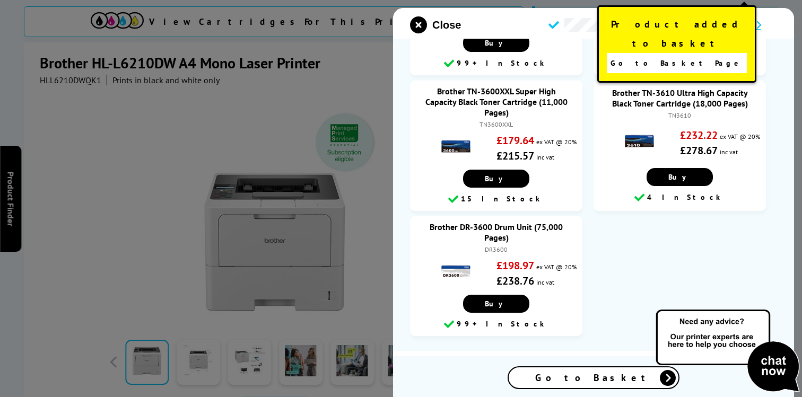
click at [666, 56] on span "Go to Basket Page" at bounding box center [677, 63] width 132 height 15
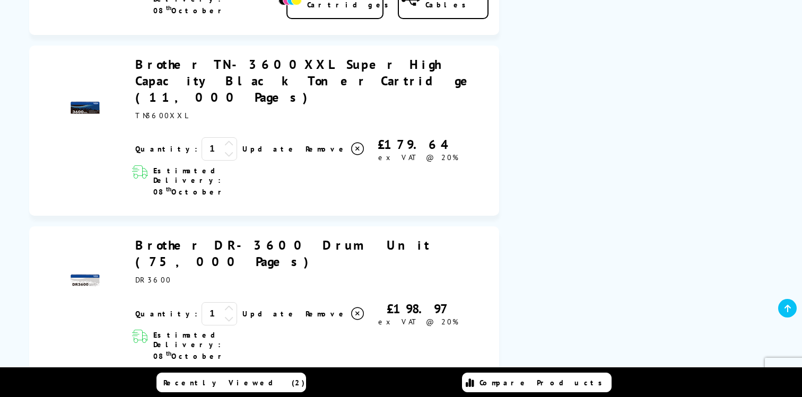
scroll to position [688, 0]
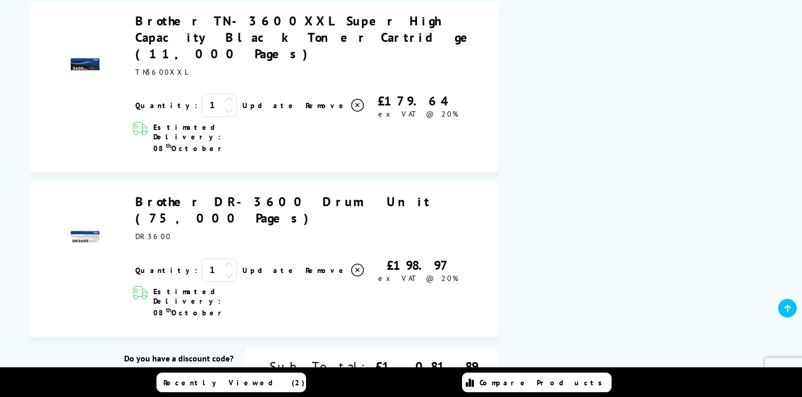
click at [228, 372] on input "text" at bounding box center [151, 386] width 164 height 29
paste input "Brother HL-L621"
type input "Brother HL-L621"
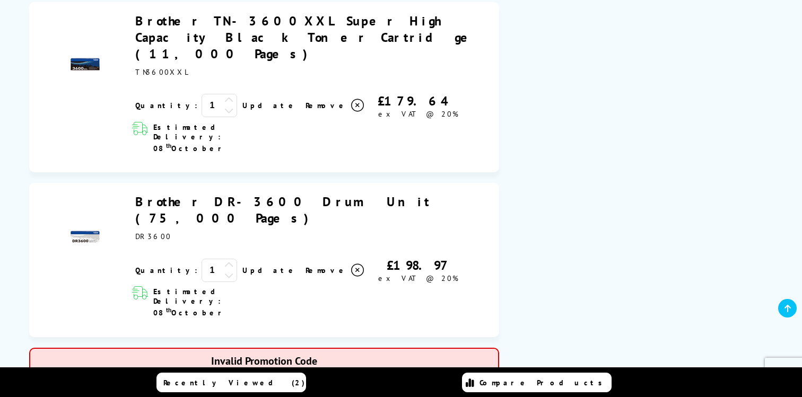
type input "WELCOME5"
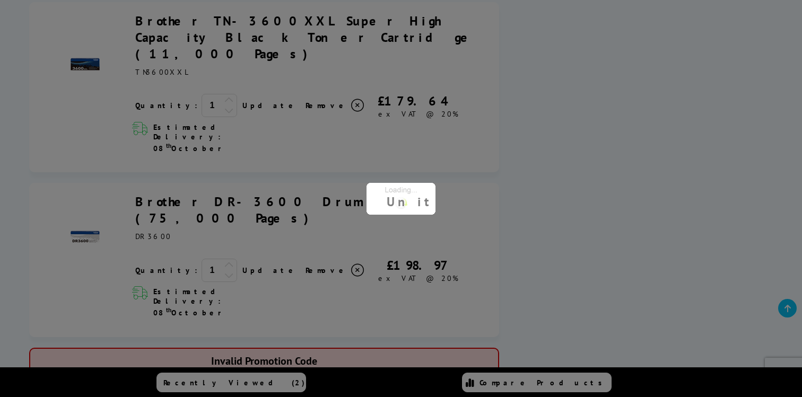
click at [242, 298] on div "Proceed to Checkout Shopping Basket ex VAT @ 20% 1 Update ex VAT @ 20%" at bounding box center [401, 103] width 802 height 1258
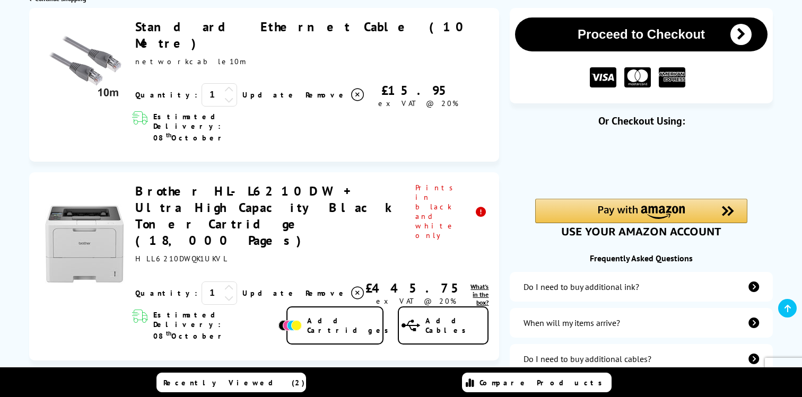
scroll to position [200, 0]
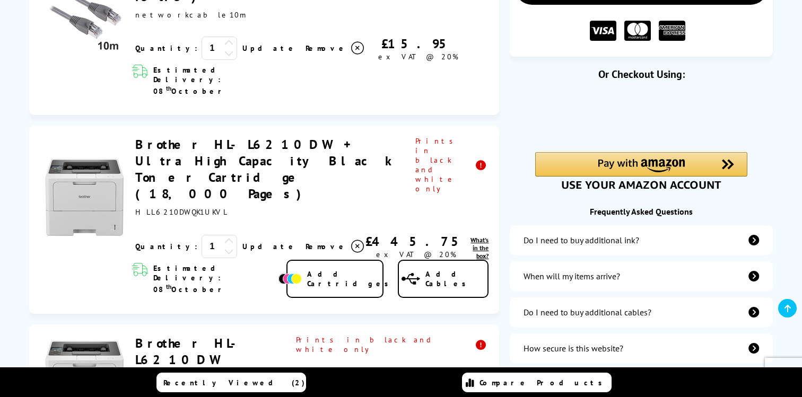
click at [351, 240] on icon at bounding box center [357, 246] width 13 height 13
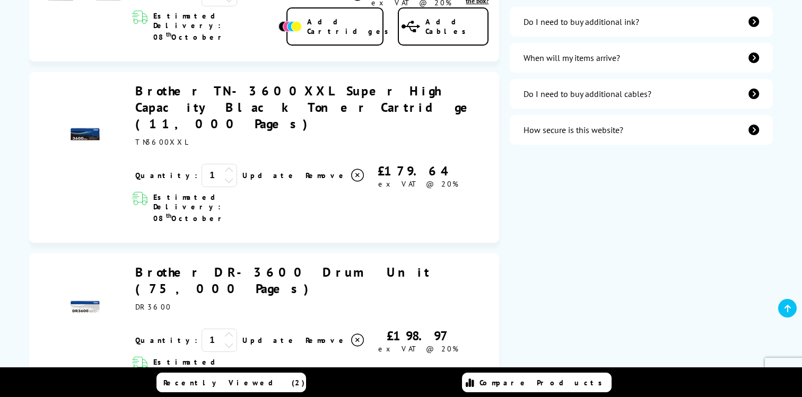
scroll to position [475, 0]
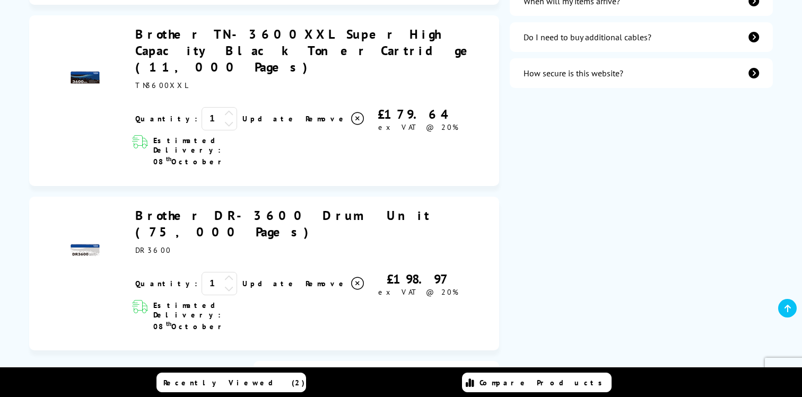
click at [351, 277] on icon at bounding box center [357, 283] width 13 height 13
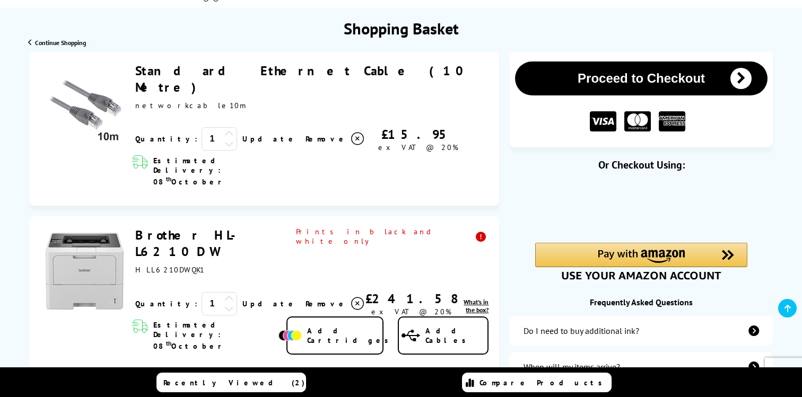
scroll to position [108, 0]
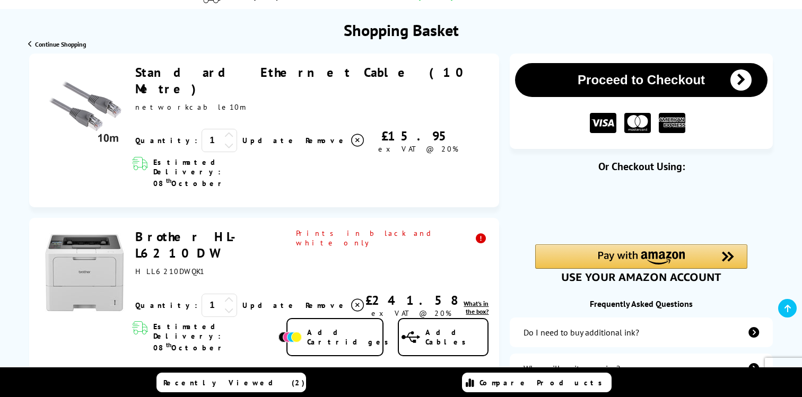
click at [351, 134] on icon at bounding box center [357, 140] width 13 height 13
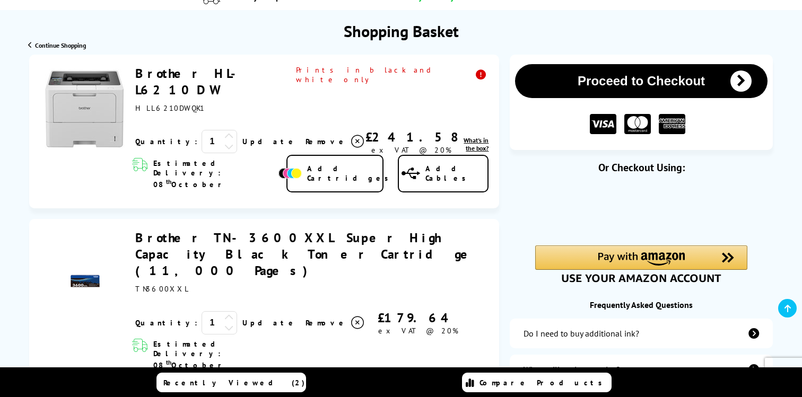
scroll to position [0, 0]
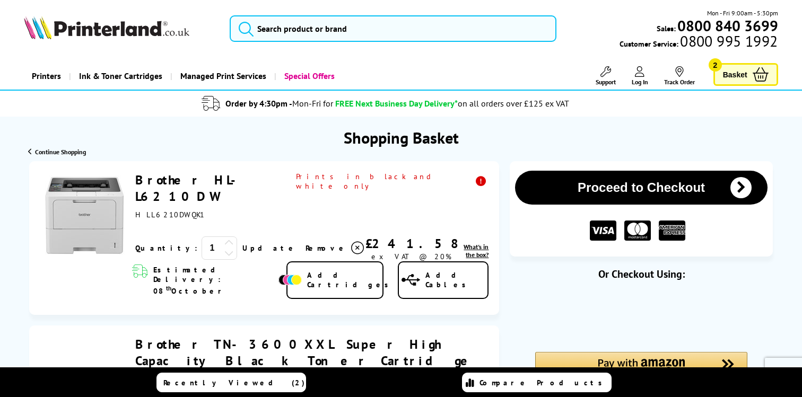
drag, startPoint x: 259, startPoint y: 177, endPoint x: 136, endPoint y: 181, distance: 123.1
click at [136, 181] on div "Brother HL-L6210DW ex VAT @ 20%" at bounding box center [312, 196] width 354 height 48
copy link "Brother HL-L6210DW"
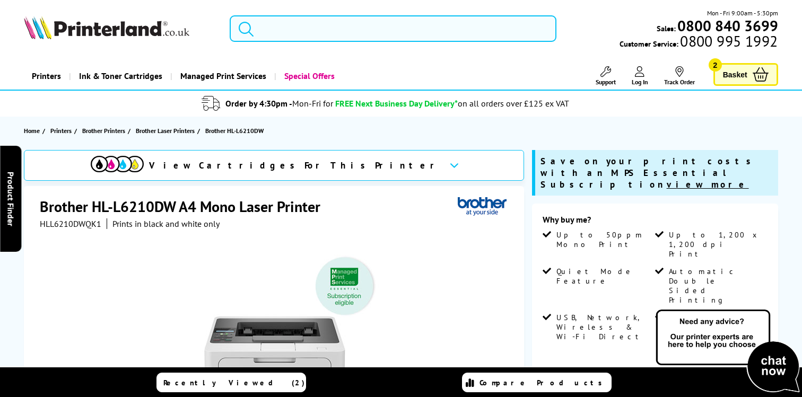
click at [303, 23] on input "search" at bounding box center [393, 28] width 327 height 27
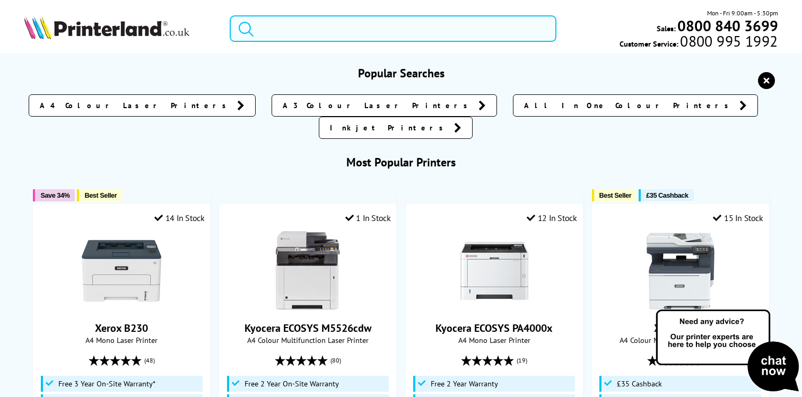
paste input "Brother HL-L6210DW"
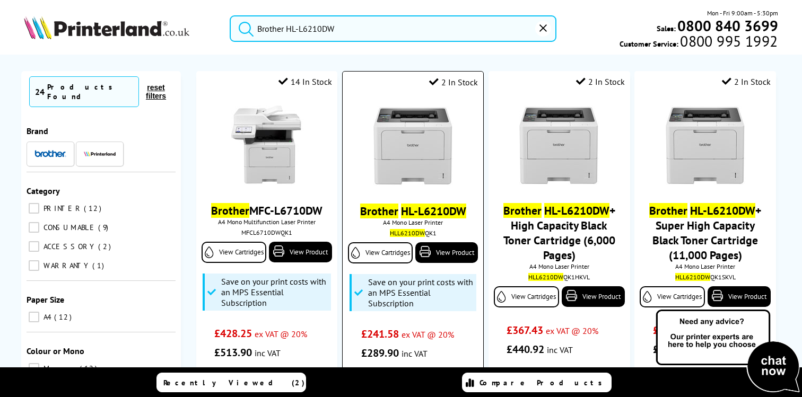
scroll to position [96, 0]
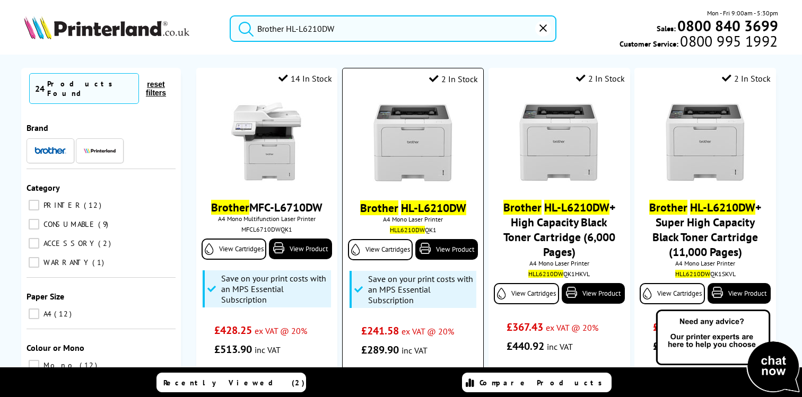
type input "Brother HL-L6210DW"
click at [436, 160] on img at bounding box center [413, 143] width 80 height 80
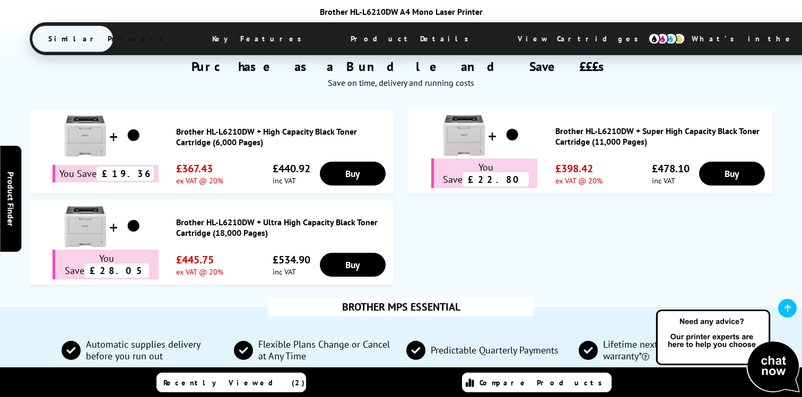
scroll to position [639, 0]
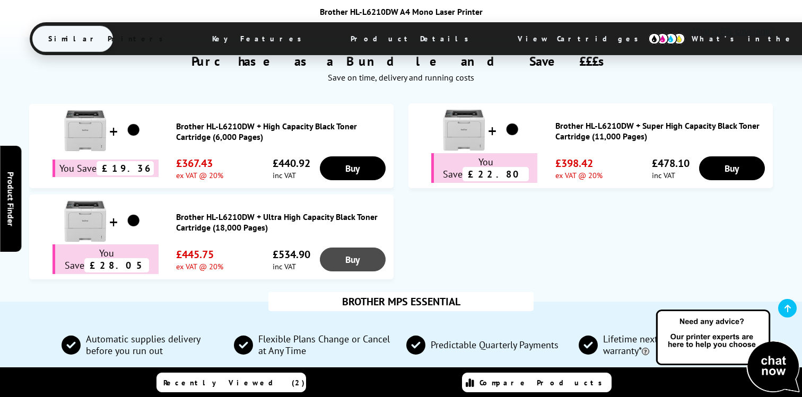
click at [347, 248] on link "Buy" at bounding box center [353, 260] width 66 height 24
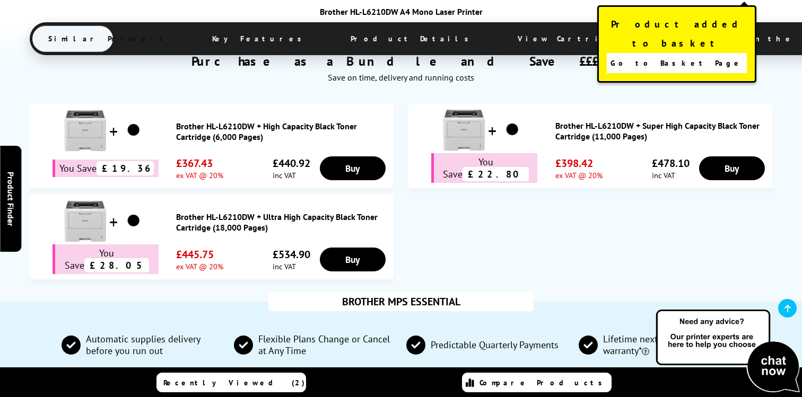
click at [691, 56] on span "Go to Basket Page" at bounding box center [677, 63] width 132 height 15
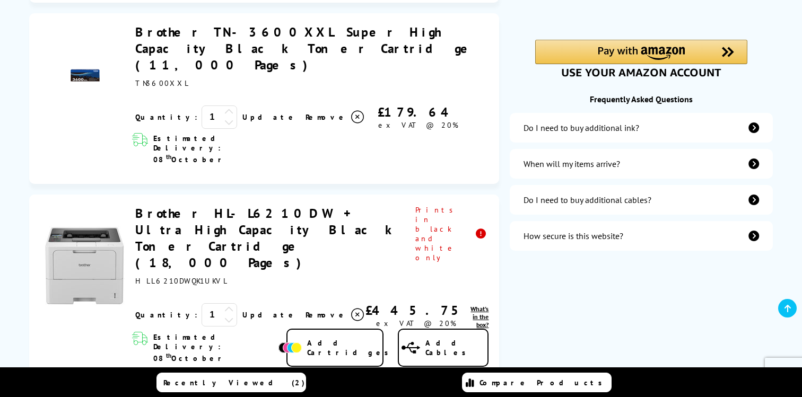
scroll to position [313, 0]
click at [351, 308] on icon at bounding box center [357, 314] width 13 height 13
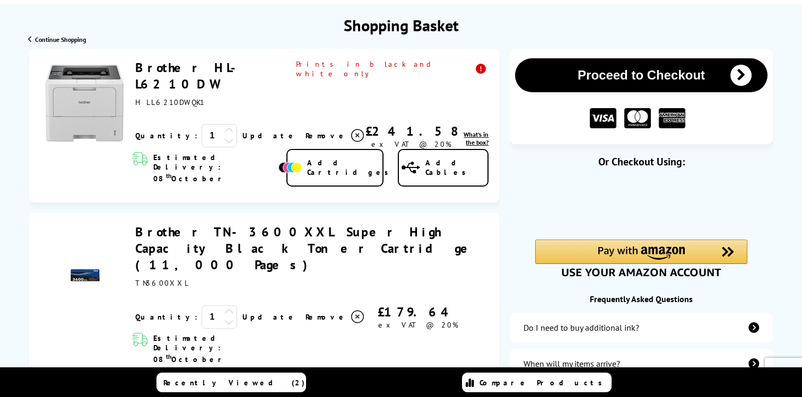
scroll to position [0, 0]
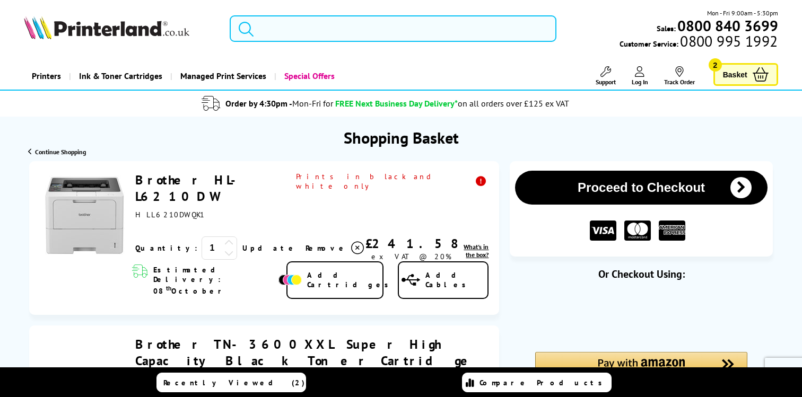
click at [272, 26] on input "search" at bounding box center [393, 28] width 327 height 27
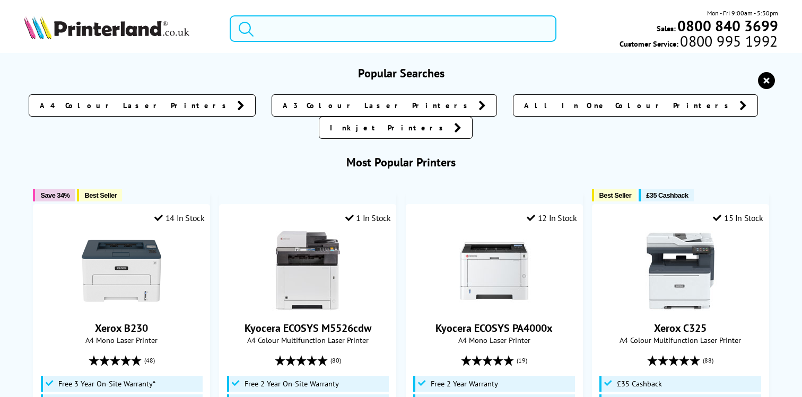
paste input "Brother HL-L6210DW"
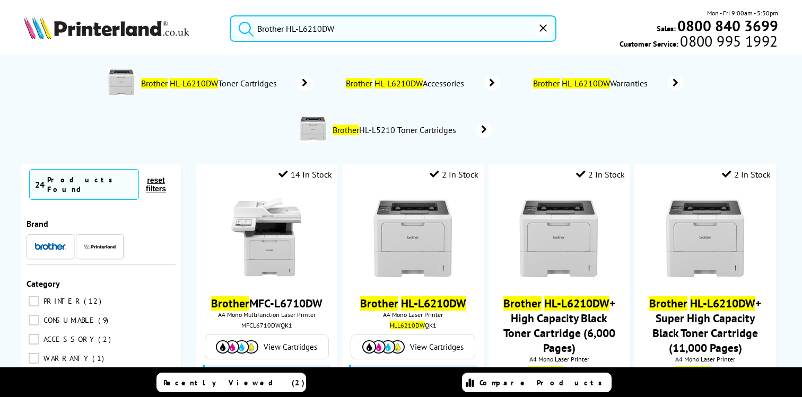
type input "Brother HL-L6210DW"
click at [230, 15] on button "submit" at bounding box center [243, 26] width 27 height 23
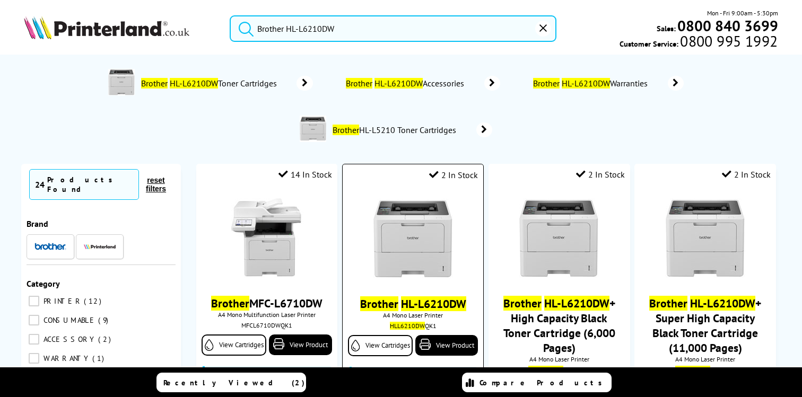
click at [425, 235] on img at bounding box center [413, 239] width 80 height 80
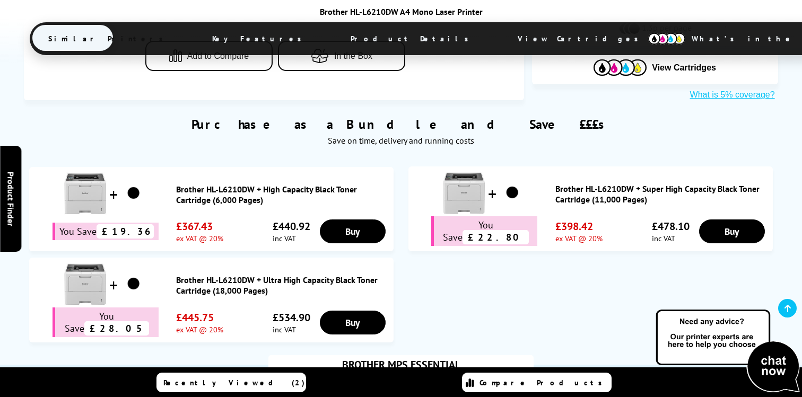
scroll to position [572, 0]
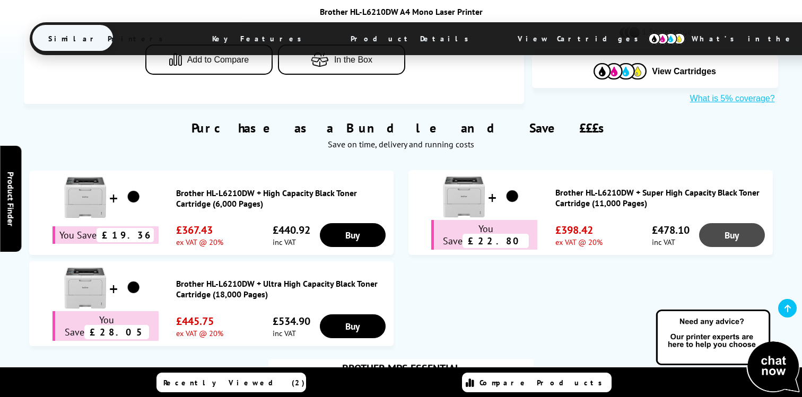
click at [735, 223] on link "Buy" at bounding box center [732, 235] width 66 height 24
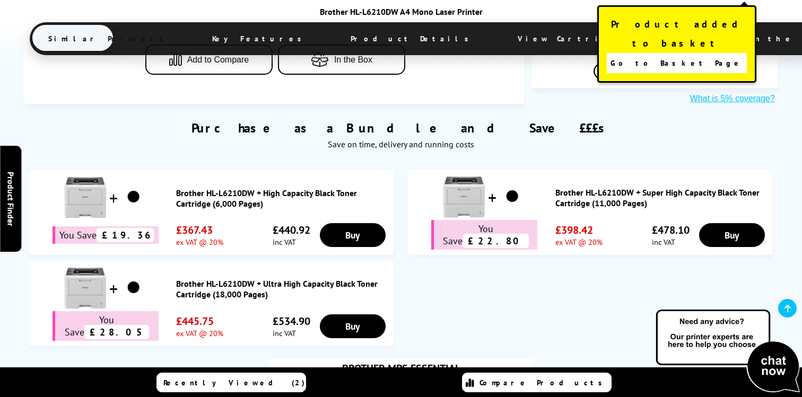
click at [699, 56] on span "Go to Basket Page" at bounding box center [677, 63] width 132 height 15
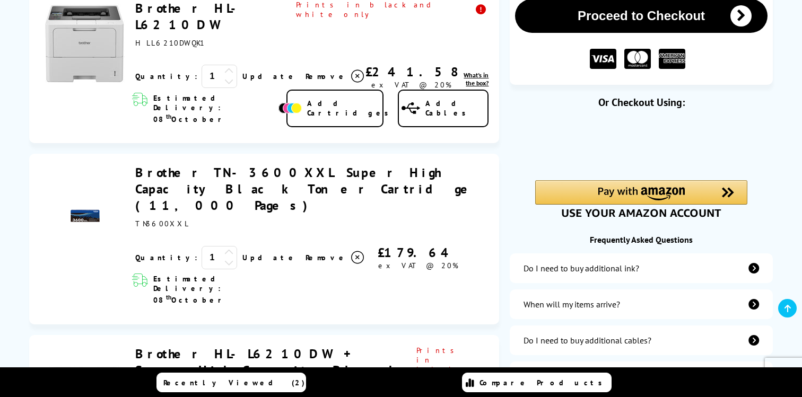
scroll to position [158, 0]
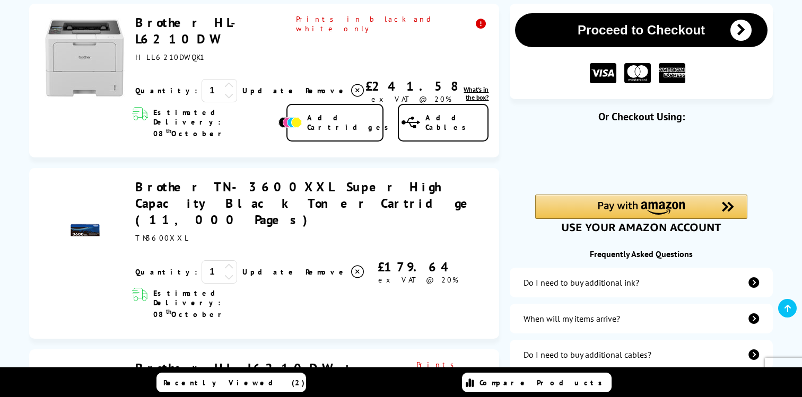
click at [351, 84] on icon at bounding box center [357, 90] width 13 height 13
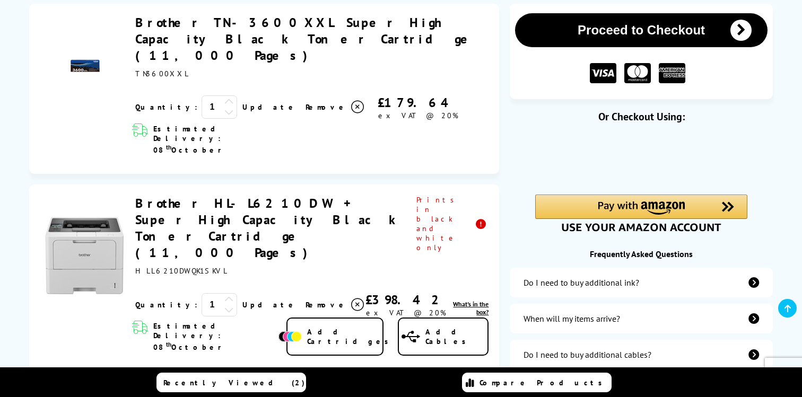
click at [351, 101] on icon at bounding box center [357, 107] width 13 height 13
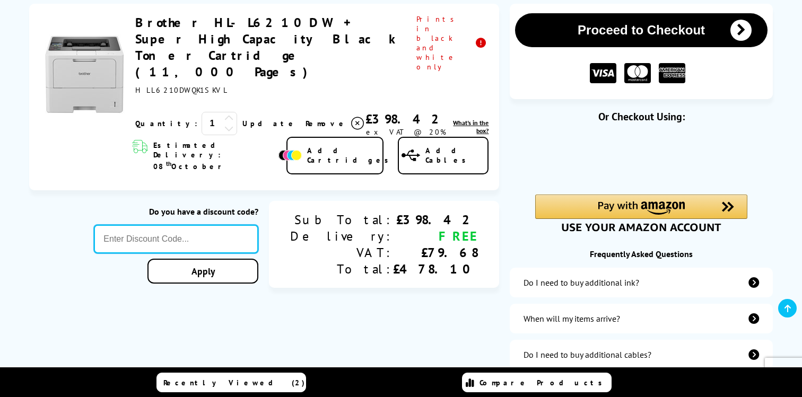
click at [204, 225] on input "text" at bounding box center [176, 239] width 164 height 29
type input "WELCOME10"
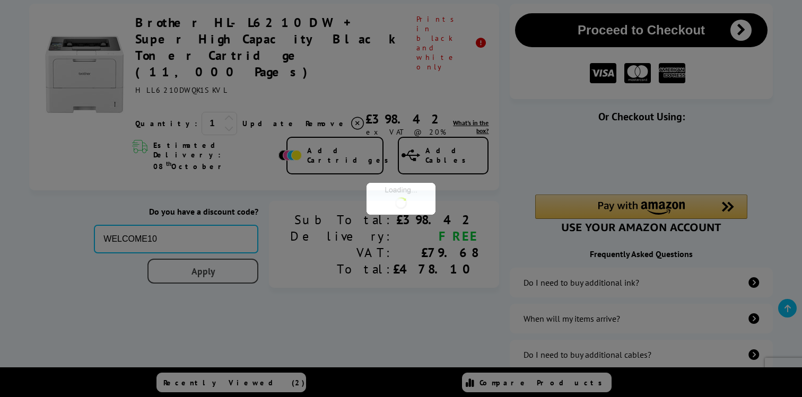
click at [261, 230] on div "Proceed to Checkout Shopping Basket ex VAT @ 20% 1 Update ex VAT @ 20%" at bounding box center [401, 208] width 802 height 409
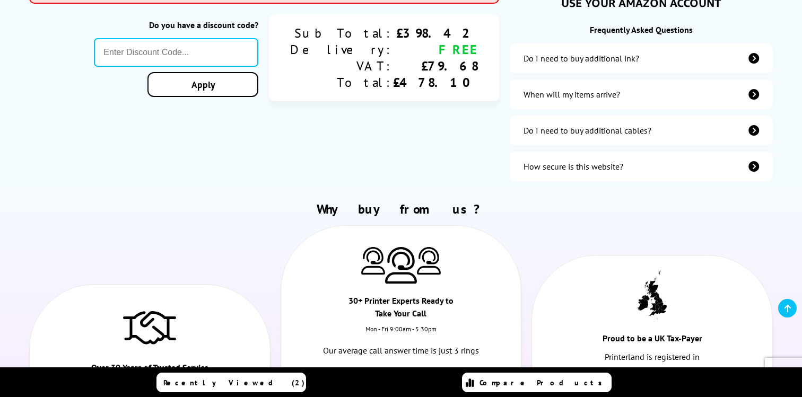
scroll to position [0, 0]
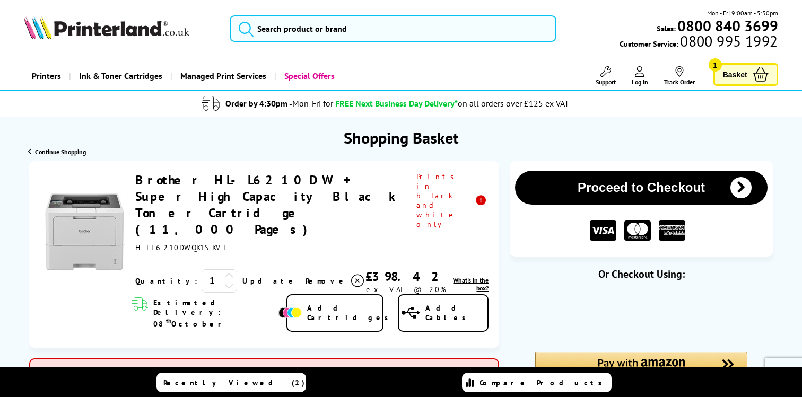
click at [653, 186] on button "Proceed to Checkout" at bounding box center [641, 188] width 252 height 34
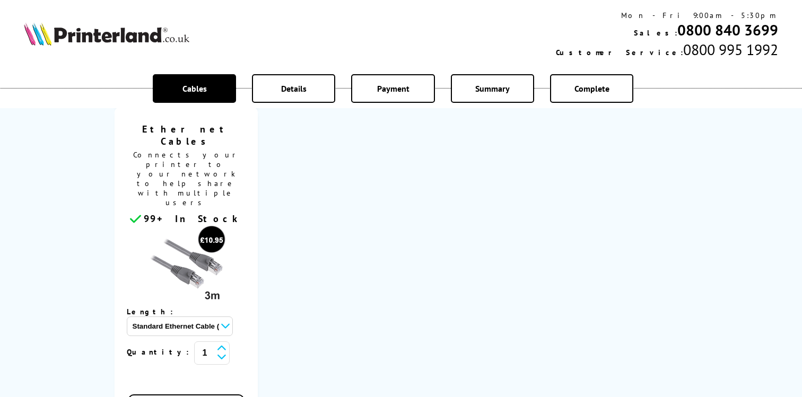
scroll to position [543, 0]
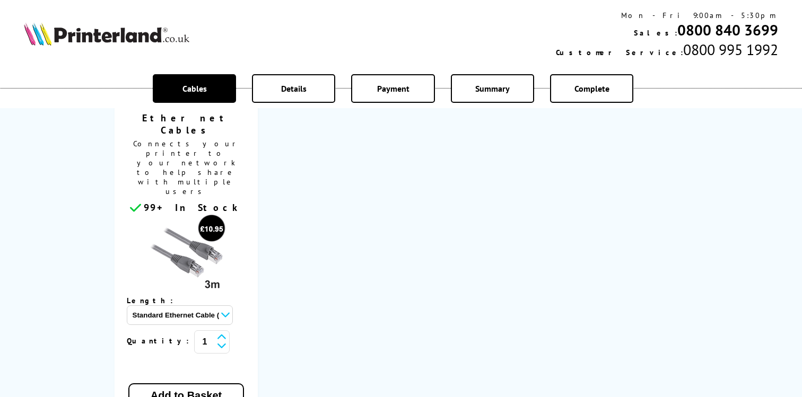
click at [233, 306] on select "Standard Ethernet Cable (3 Metre) - £10.95 Standard Ethernet Cable (5 Metre) - …" at bounding box center [180, 316] width 106 height 20
select select "114254"
click at [161, 306] on select "Standard Ethernet Cable (3 Metre) - £10.95 Standard Ethernet Cable (5 Metre) - …" at bounding box center [180, 316] width 106 height 20
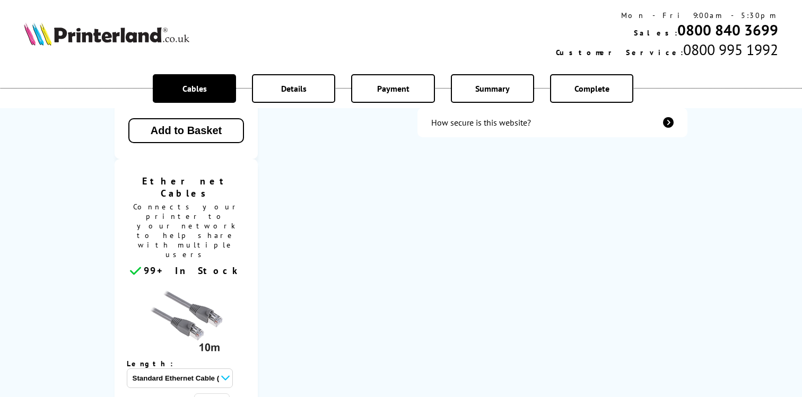
scroll to position [529, 0]
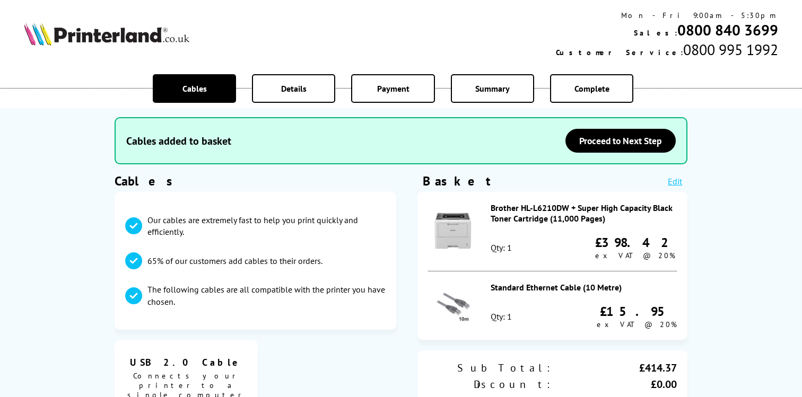
scroll to position [47, 0]
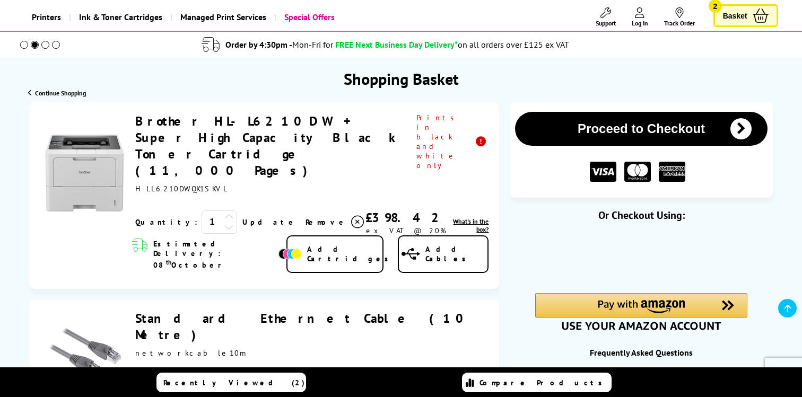
scroll to position [30, 0]
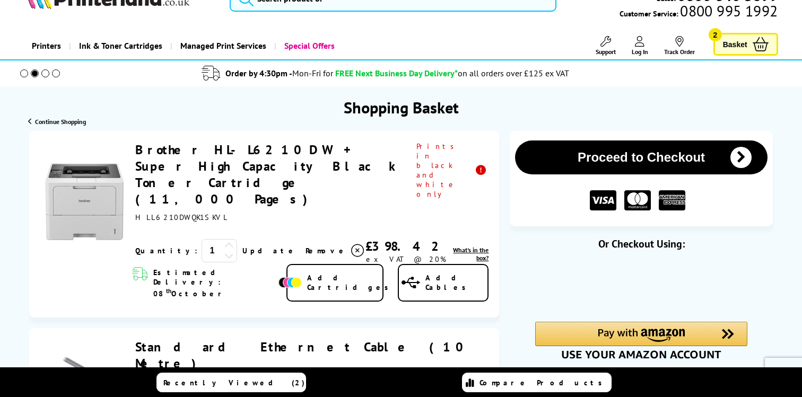
click at [684, 155] on button "Proceed to Checkout" at bounding box center [641, 158] width 252 height 34
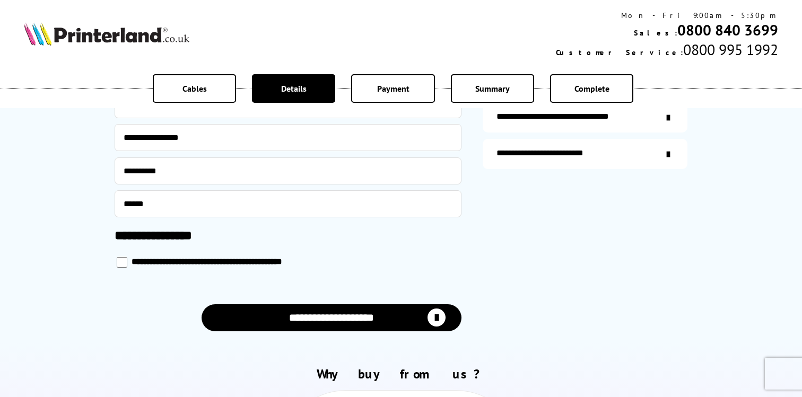
scroll to position [466, 0]
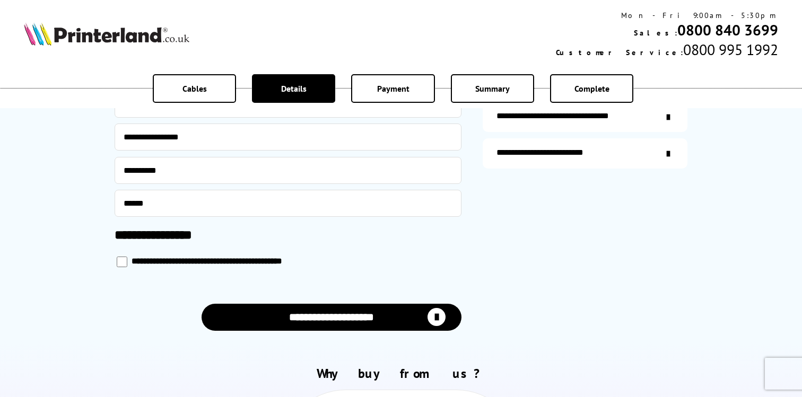
click at [367, 318] on button "**********" at bounding box center [332, 317] width 260 height 27
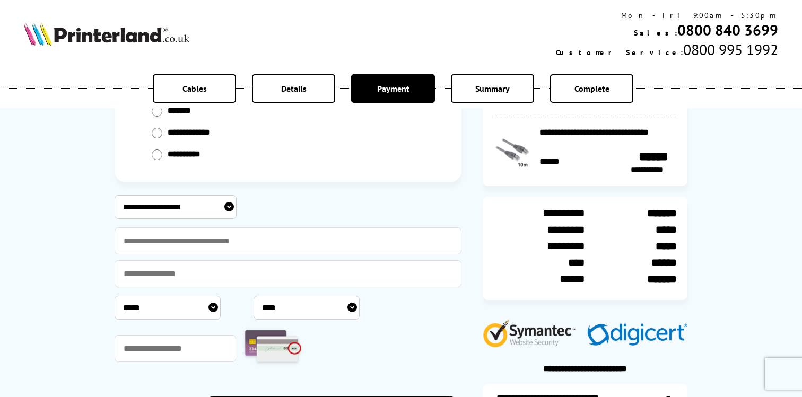
scroll to position [121, 0]
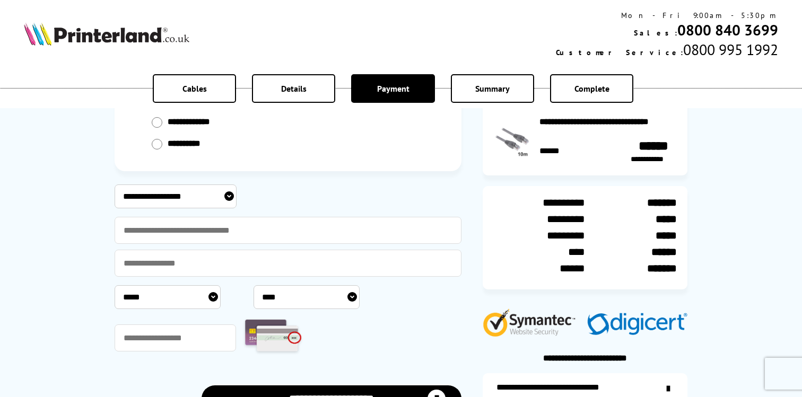
click at [229, 194] on select "**********" at bounding box center [176, 197] width 122 height 24
select select "**********"
click at [115, 185] on select "**********" at bounding box center [176, 197] width 122 height 24
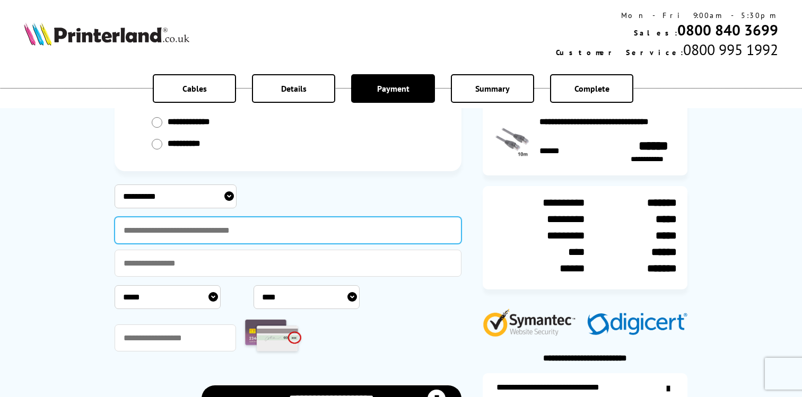
click at [146, 234] on input "text" at bounding box center [288, 230] width 347 height 27
type input "*********"
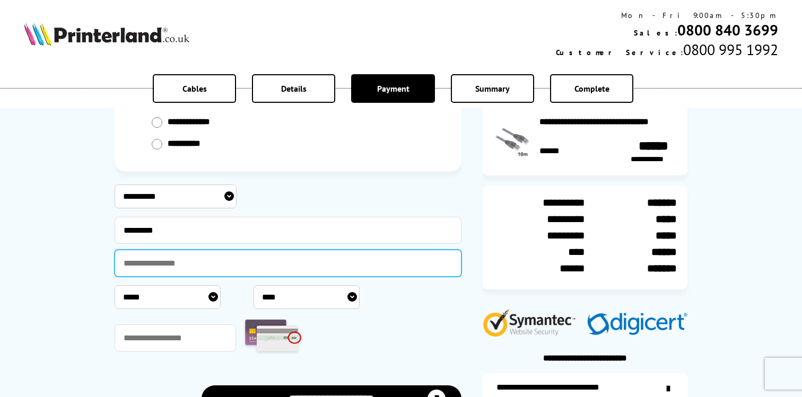
click at [137, 263] on input "text" at bounding box center [288, 263] width 347 height 27
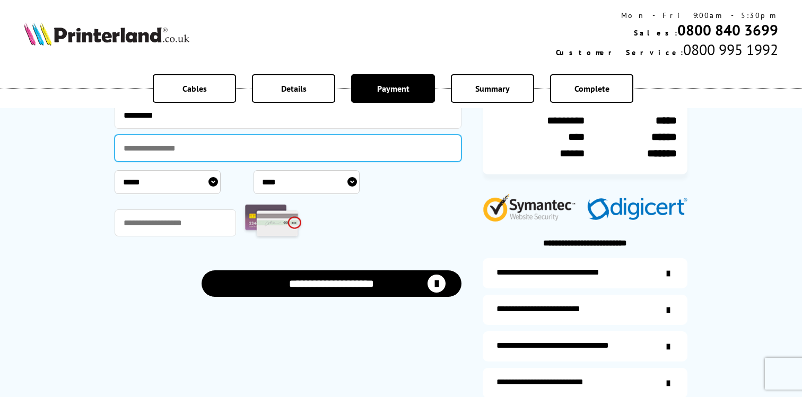
scroll to position [240, 0]
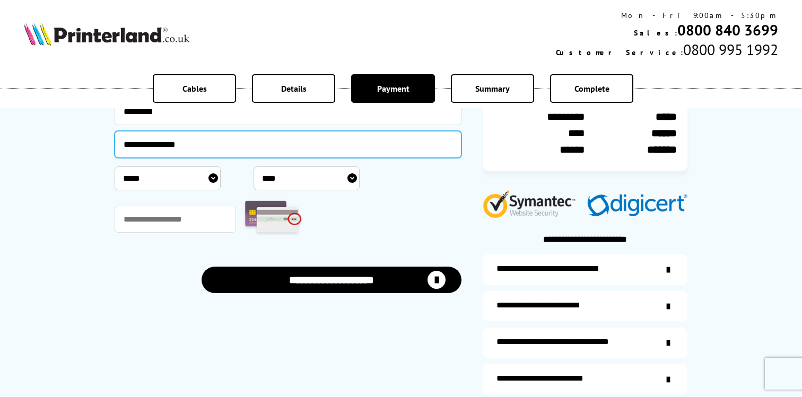
type input "**********"
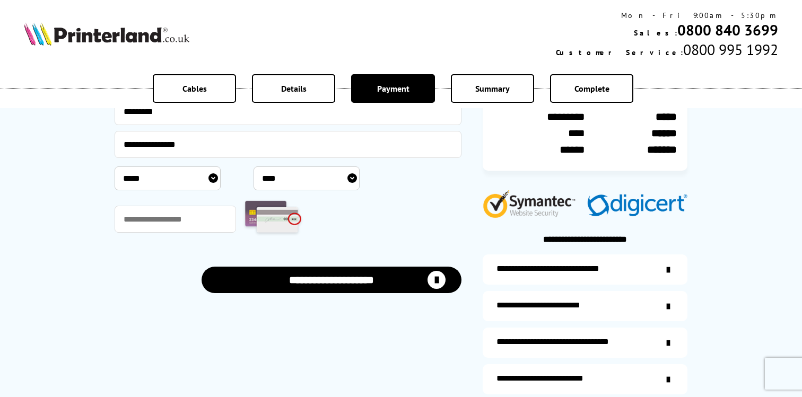
click at [183, 176] on select "***** * * * * * * * * * ** ** **" at bounding box center [168, 179] width 106 height 24
select select "*"
click at [115, 167] on select "***** * * * * * * * * * ** ** **" at bounding box center [168, 179] width 106 height 24
click at [350, 176] on select "**** **** **** **** **** **** **** **** **** **** **** **** **** **** **** ****…" at bounding box center [307, 179] width 106 height 24
select select "****"
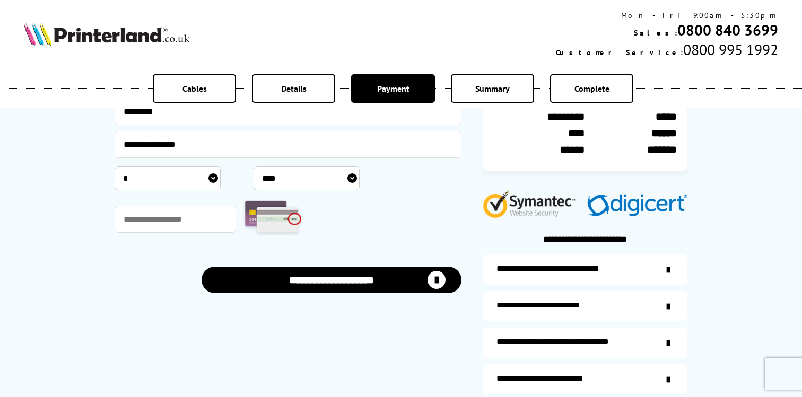
click at [254, 167] on select "**** **** **** **** **** **** **** **** **** **** **** **** **** **** **** ****…" at bounding box center [307, 179] width 106 height 24
click at [158, 218] on input "text" at bounding box center [175, 219] width 121 height 27
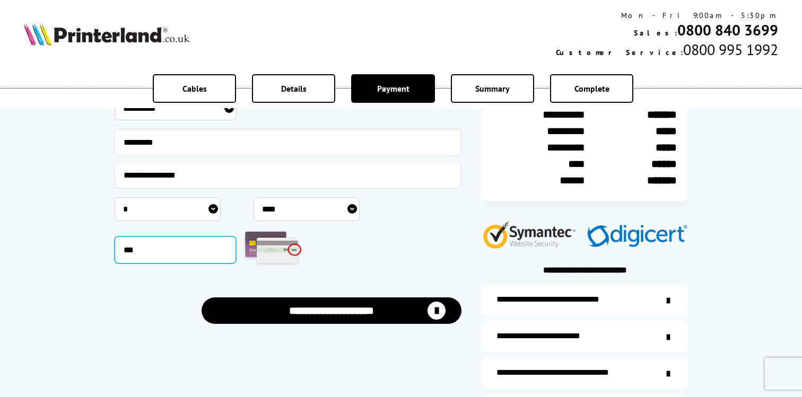
scroll to position [306, 0]
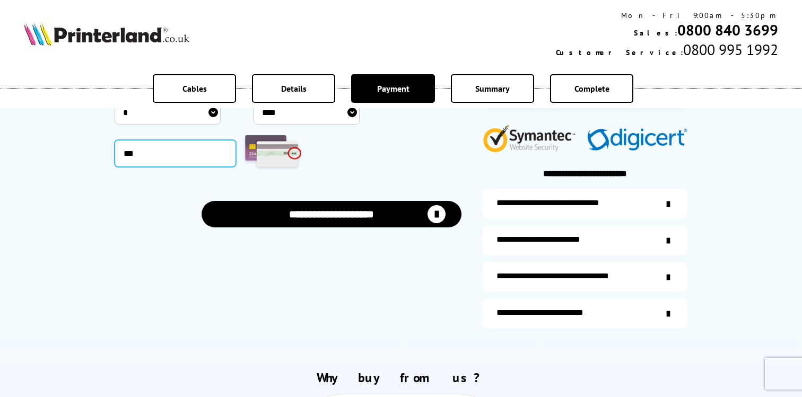
type input "***"
click at [354, 210] on button "**********" at bounding box center [332, 214] width 260 height 27
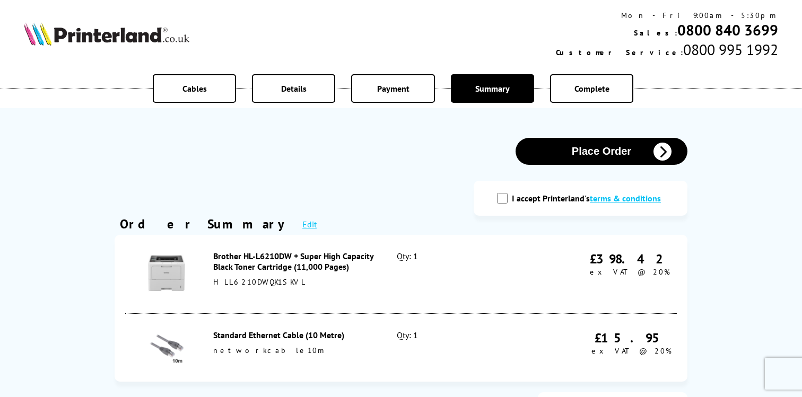
click at [503, 198] on input "I accept Printerland's terms & conditions" at bounding box center [502, 198] width 11 height 11
checkbox input "true"
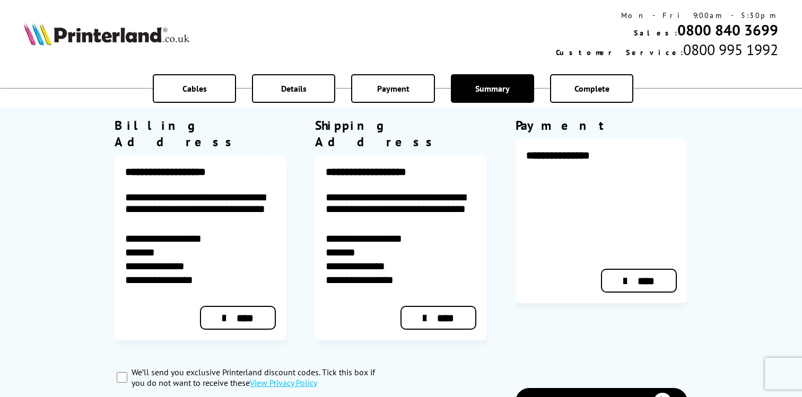
scroll to position [414, 0]
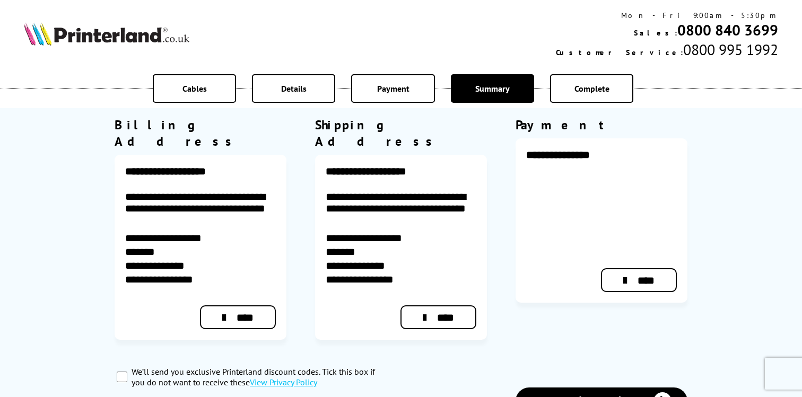
click at [620, 388] on button "Place Order" at bounding box center [602, 401] width 172 height 27
